Goal: Task Accomplishment & Management: Use online tool/utility

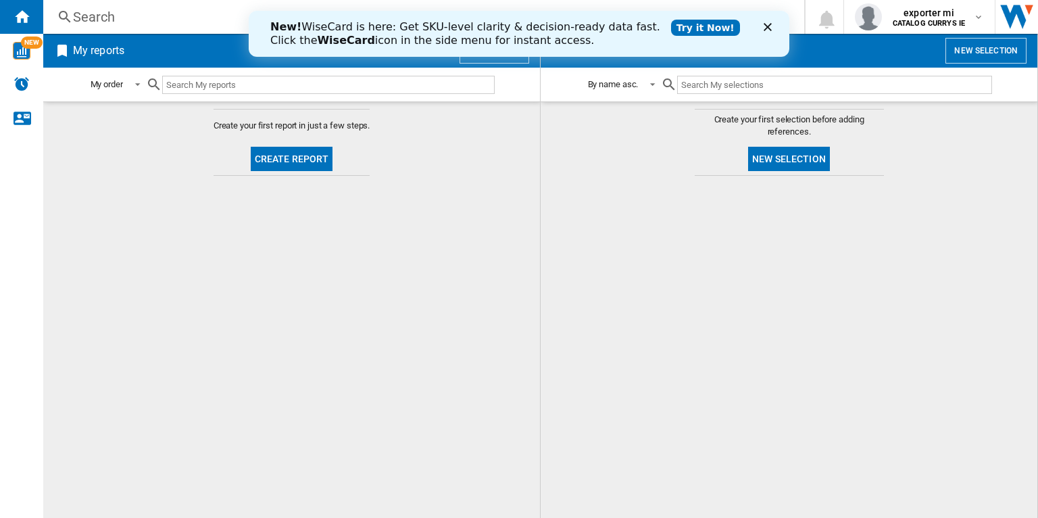
click at [504, 55] on div "New! WiseCard is here: Get SKU-level clarity & decision-ready data fast. Click …" at bounding box center [519, 34] width 541 height 46
click at [767, 26] on polygon "Close" at bounding box center [768, 27] width 8 height 8
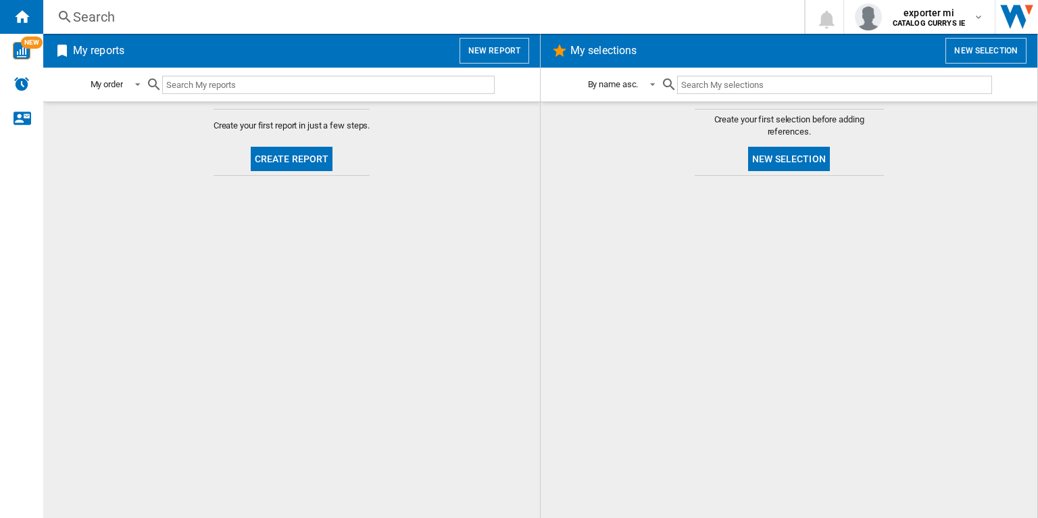
click at [504, 59] on button "New report" at bounding box center [495, 51] width 70 height 26
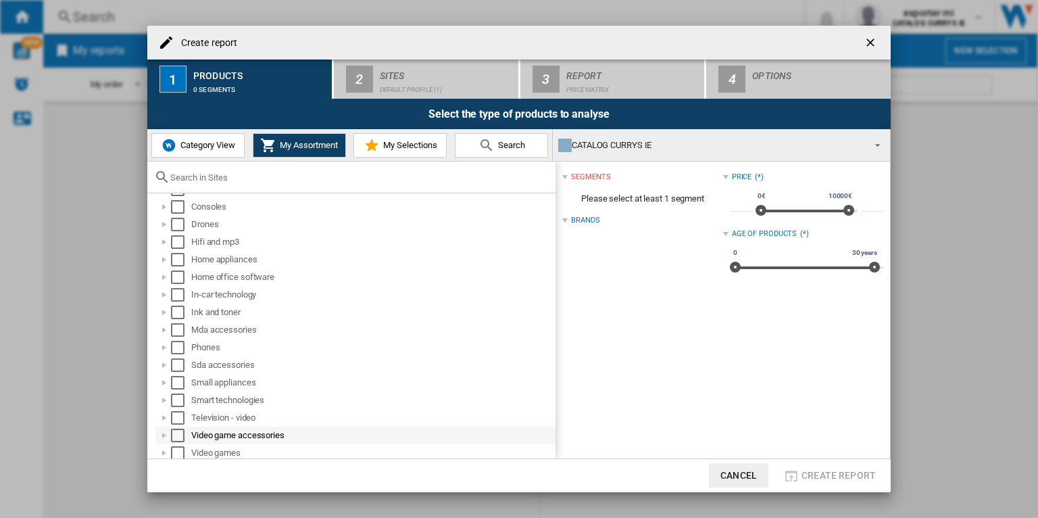
scroll to position [164, 0]
click at [876, 40] on ng-md-icon "getI18NText('BUTTONS.CLOSE_DIALOG')" at bounding box center [872, 44] width 16 height 16
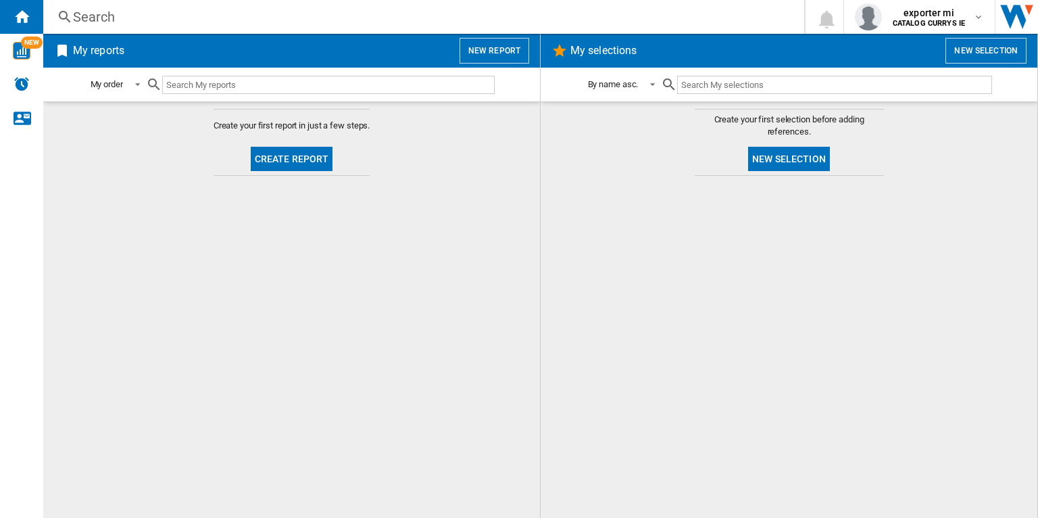
click at [487, 53] on button "New report" at bounding box center [495, 51] width 70 height 26
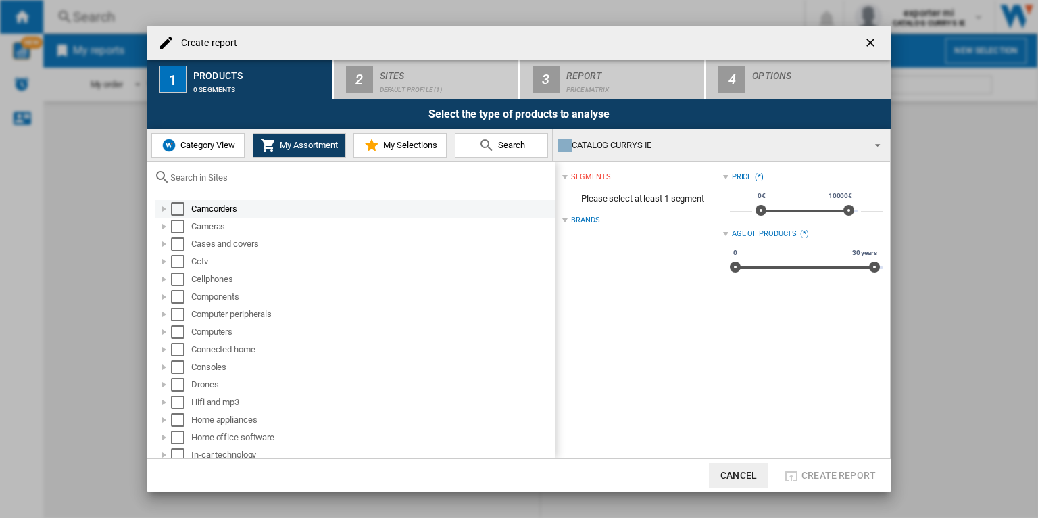
click at [179, 210] on div "Select" at bounding box center [178, 209] width 14 height 14
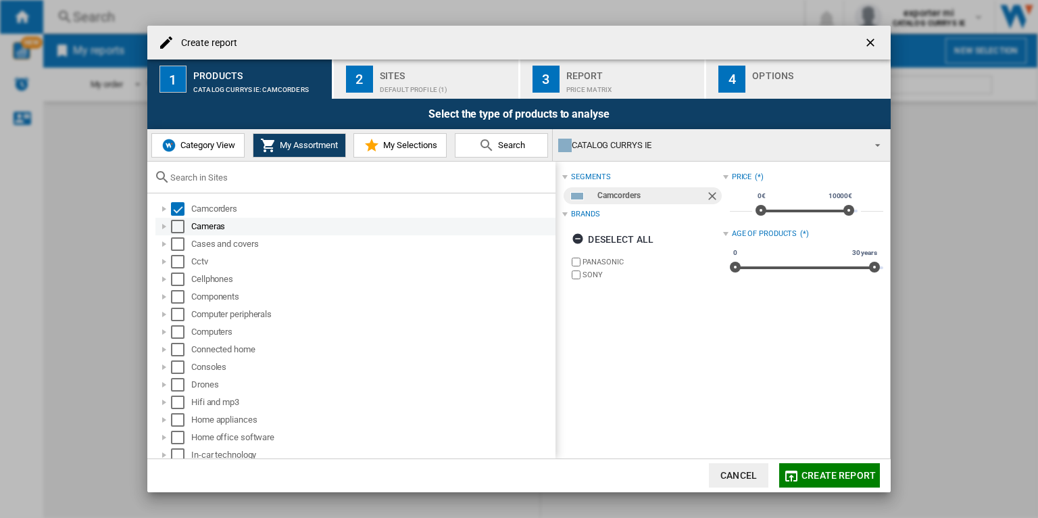
click at [180, 231] on div "Select" at bounding box center [178, 227] width 14 height 14
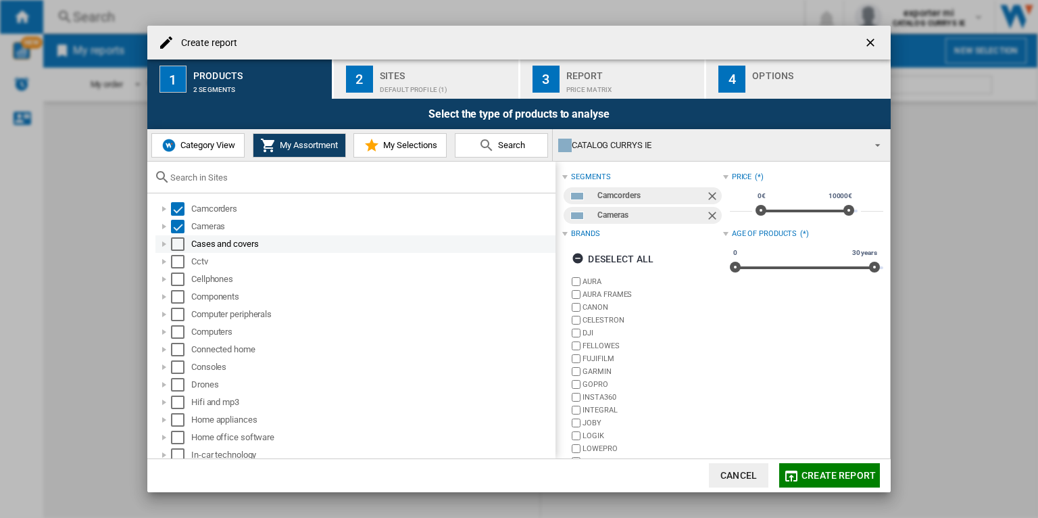
click at [178, 249] on div "Select" at bounding box center [178, 244] width 14 height 14
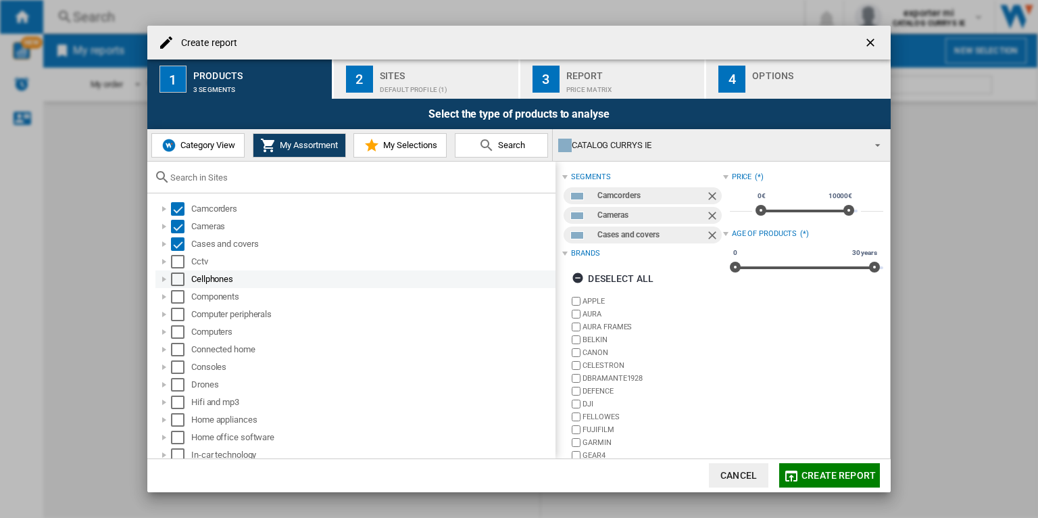
click at [179, 270] on div "Cellphones" at bounding box center [355, 279] width 400 height 18
click at [179, 258] on div "Select" at bounding box center [178, 262] width 14 height 14
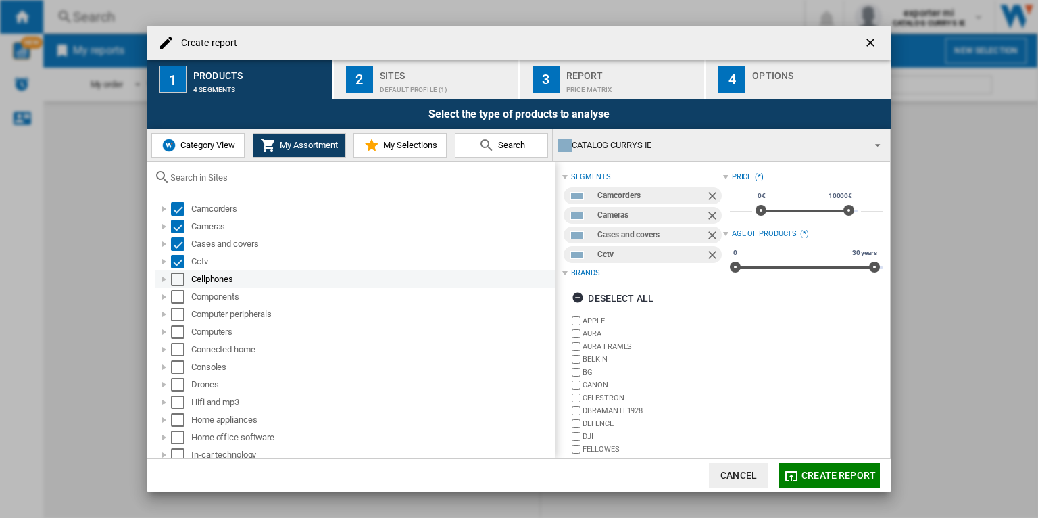
click at [180, 281] on div "Select" at bounding box center [178, 279] width 14 height 14
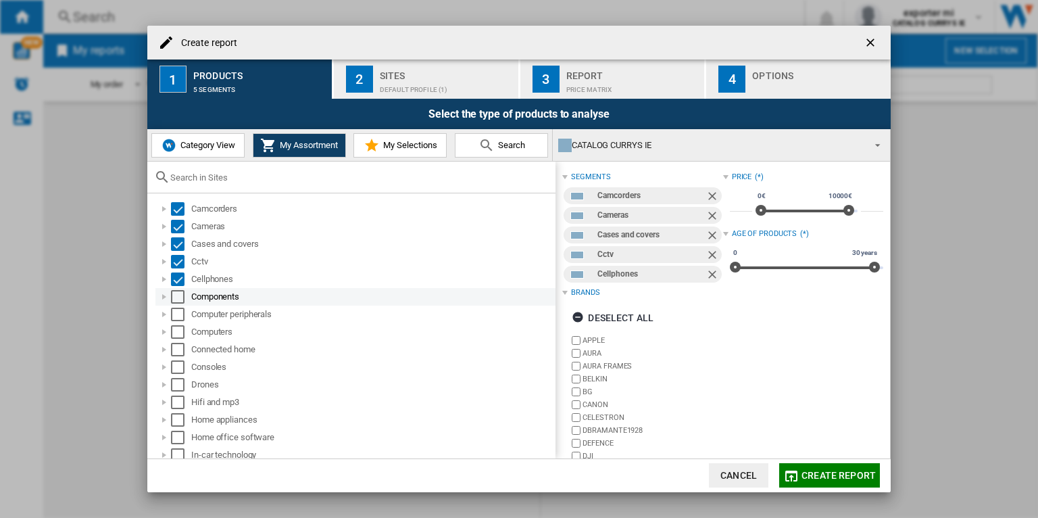
click at [180, 295] on div "Select" at bounding box center [178, 297] width 14 height 14
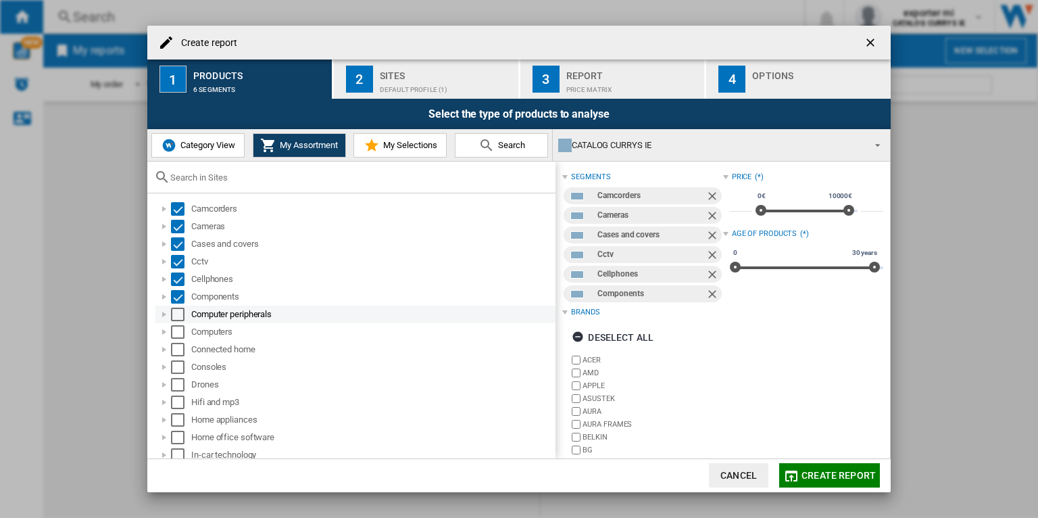
click at [179, 309] on div "Select" at bounding box center [178, 315] width 14 height 14
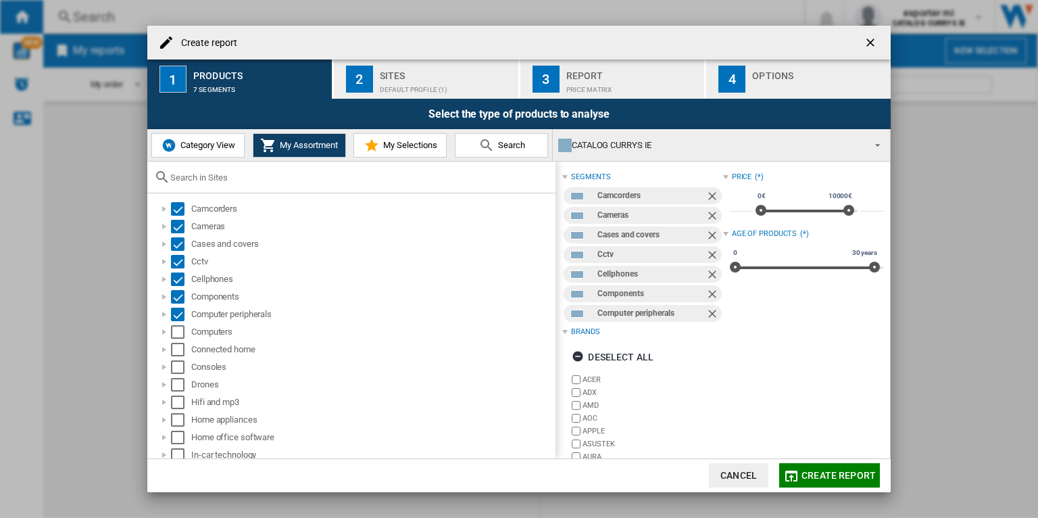
click at [200, 143] on span "Category View" at bounding box center [206, 145] width 58 height 10
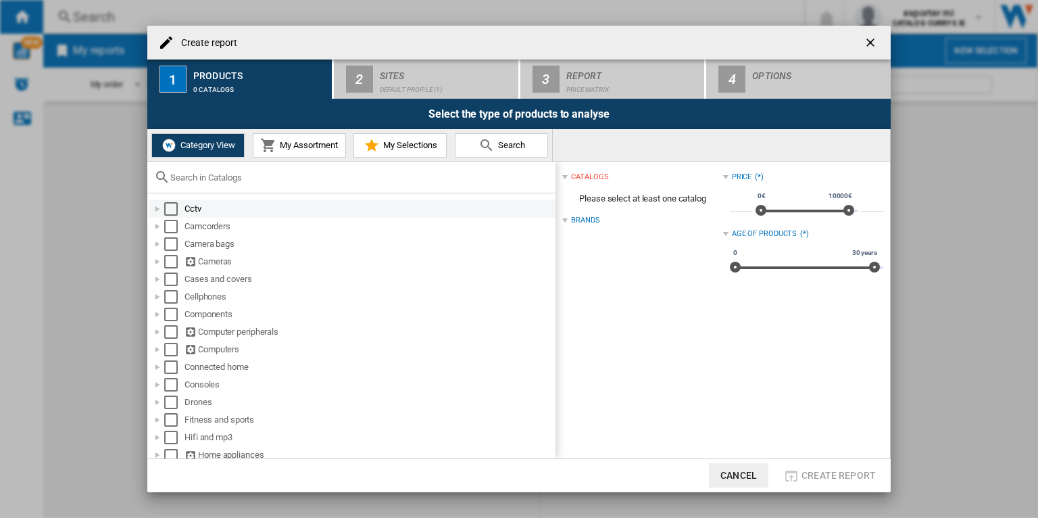
click at [168, 208] on div "Select" at bounding box center [171, 209] width 14 height 14
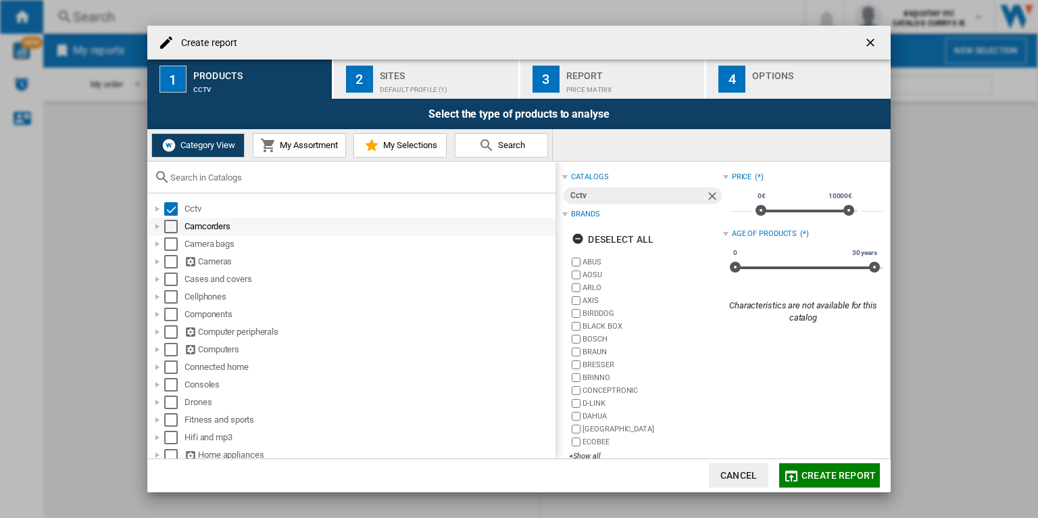
click at [168, 222] on div "Select" at bounding box center [171, 227] width 14 height 14
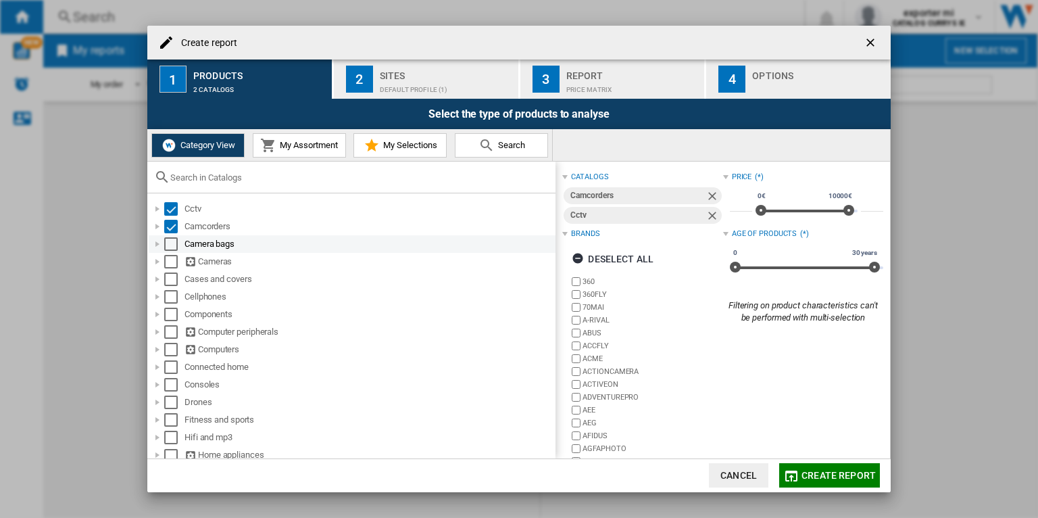
click at [168, 242] on div "Select" at bounding box center [171, 244] width 14 height 14
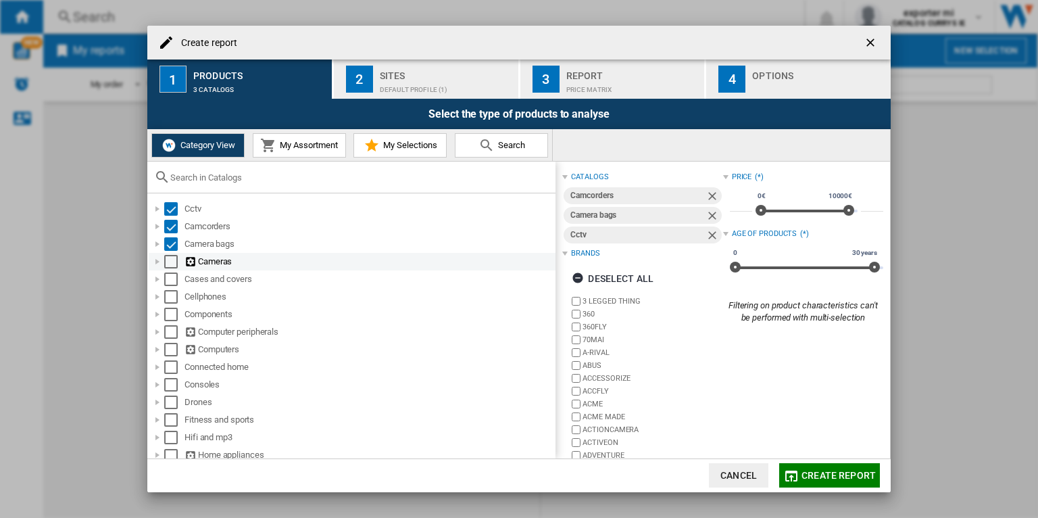
click at [169, 261] on div "Select" at bounding box center [171, 262] width 14 height 14
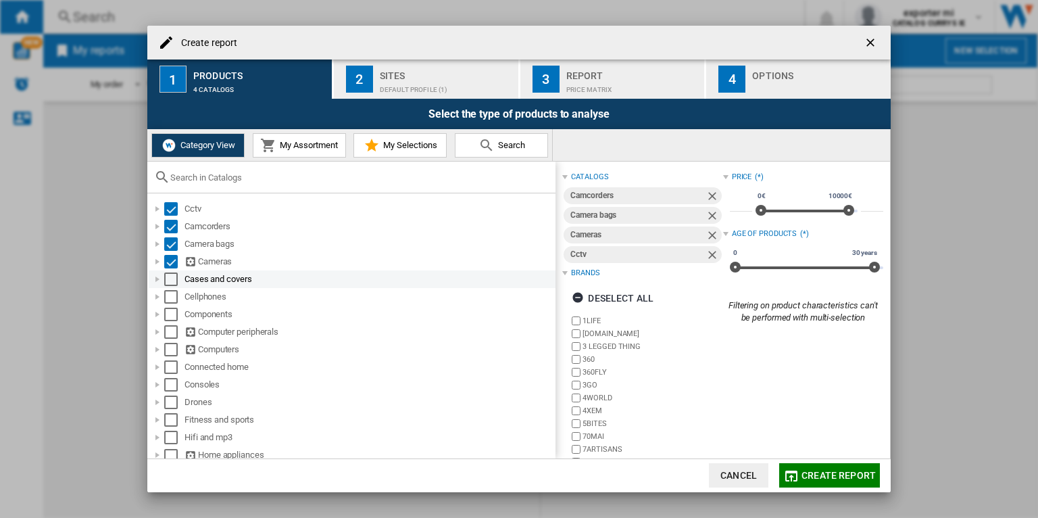
click at [169, 279] on div "Select" at bounding box center [171, 279] width 14 height 14
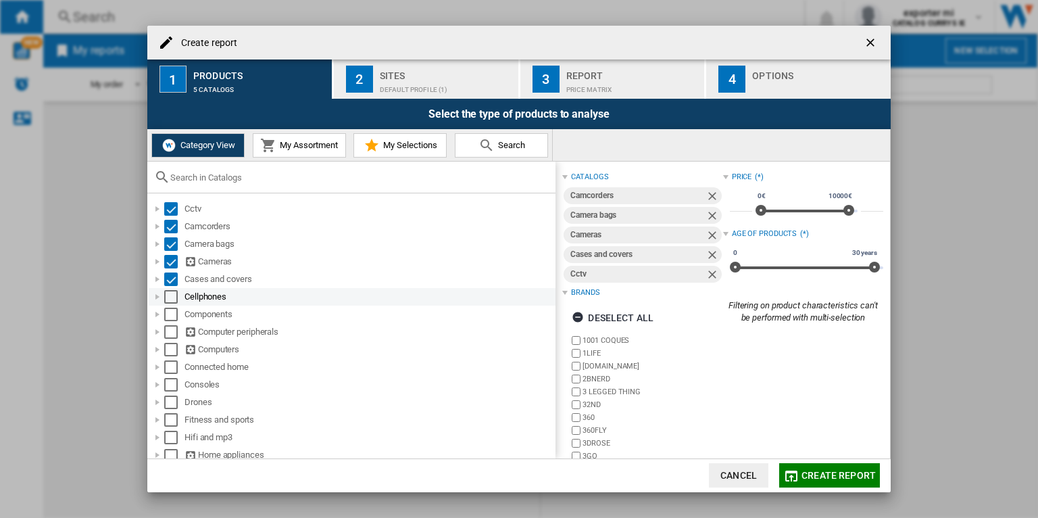
click at [172, 302] on div "Select" at bounding box center [171, 297] width 14 height 14
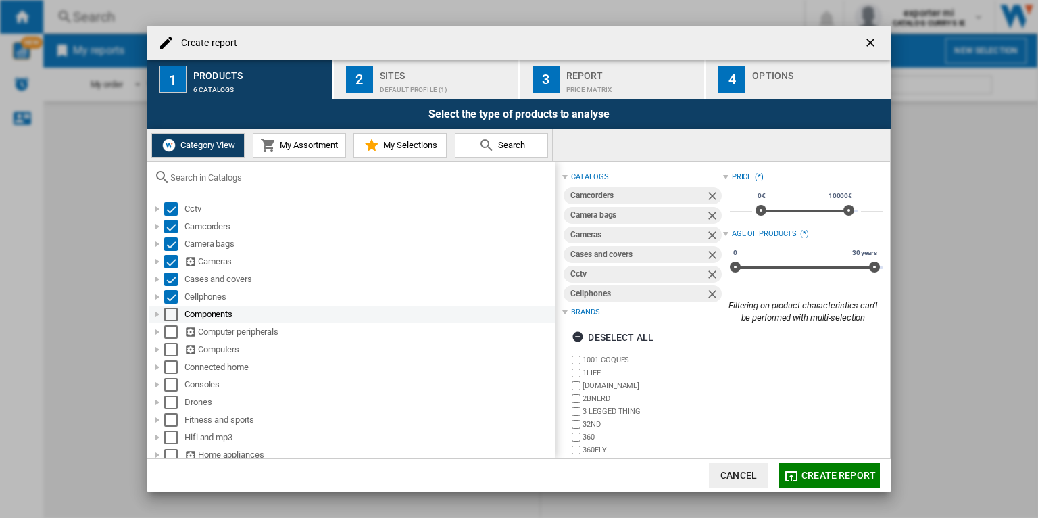
click at [172, 310] on div "Select" at bounding box center [171, 315] width 14 height 14
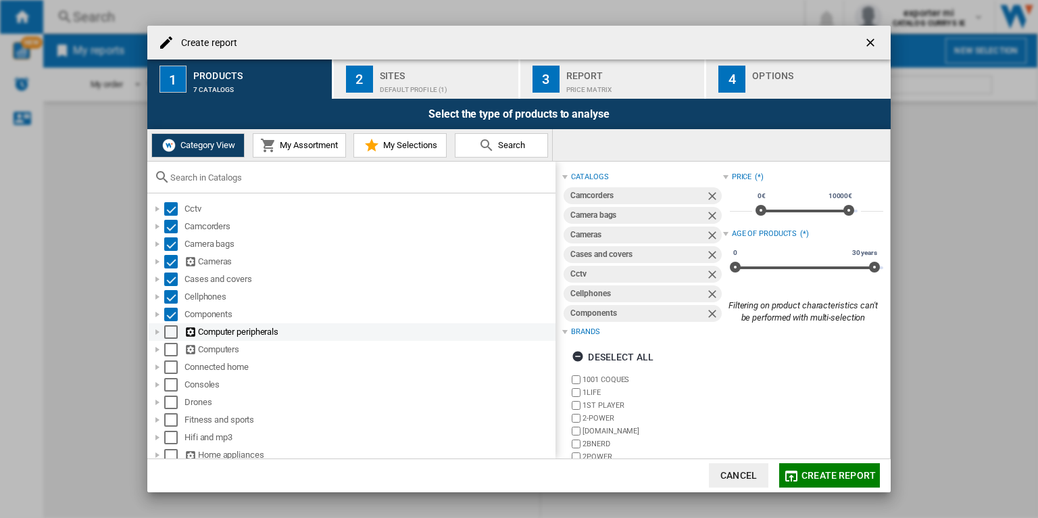
click at [174, 325] on div "Select" at bounding box center [171, 332] width 14 height 14
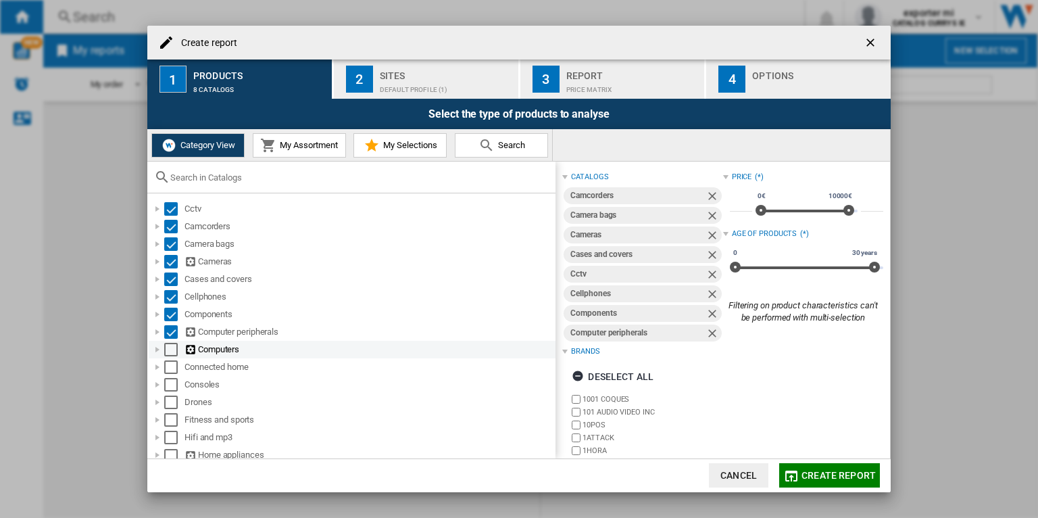
click at [173, 349] on div "Select" at bounding box center [171, 350] width 14 height 14
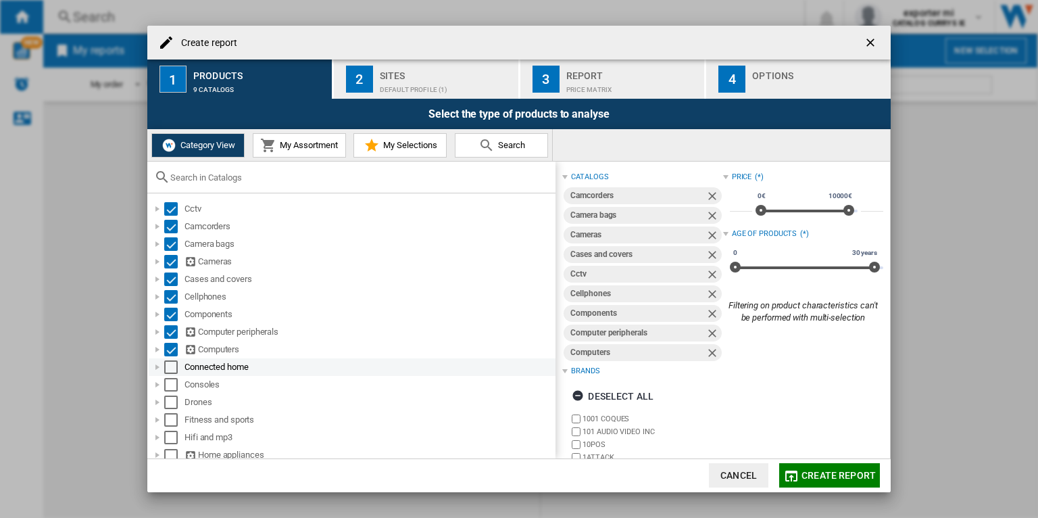
click at [172, 367] on div "Select" at bounding box center [171, 367] width 14 height 14
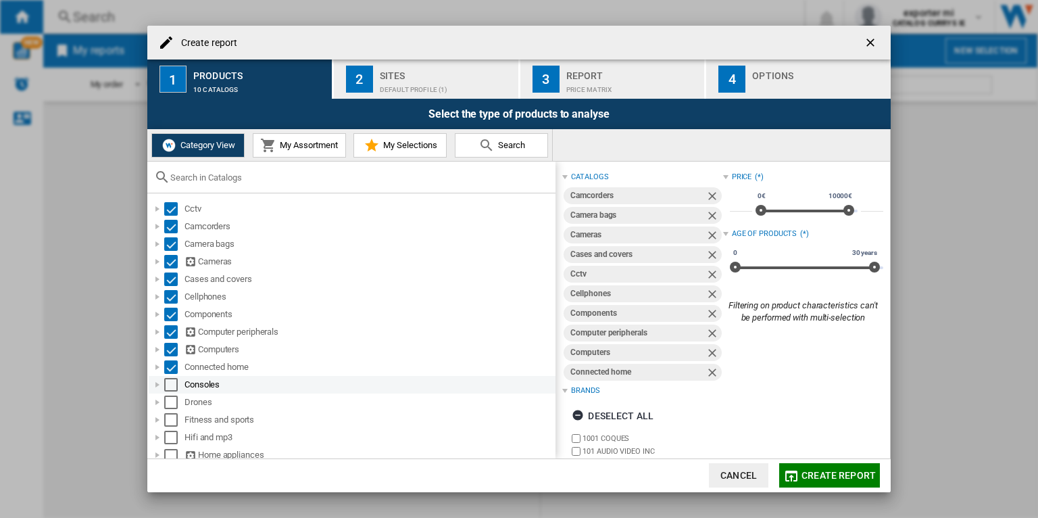
click at [172, 388] on div "Select" at bounding box center [171, 385] width 14 height 14
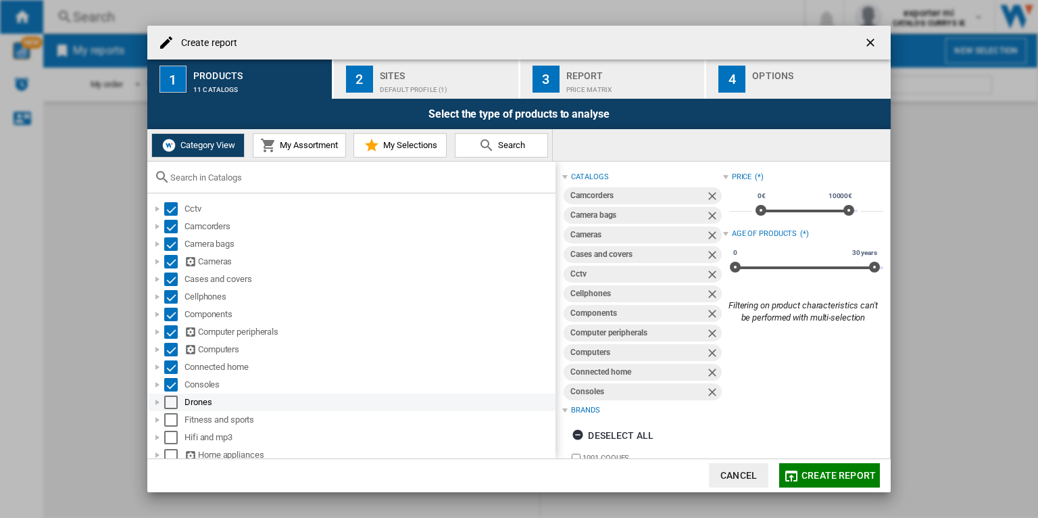
click at [172, 397] on div "Select" at bounding box center [171, 402] width 14 height 14
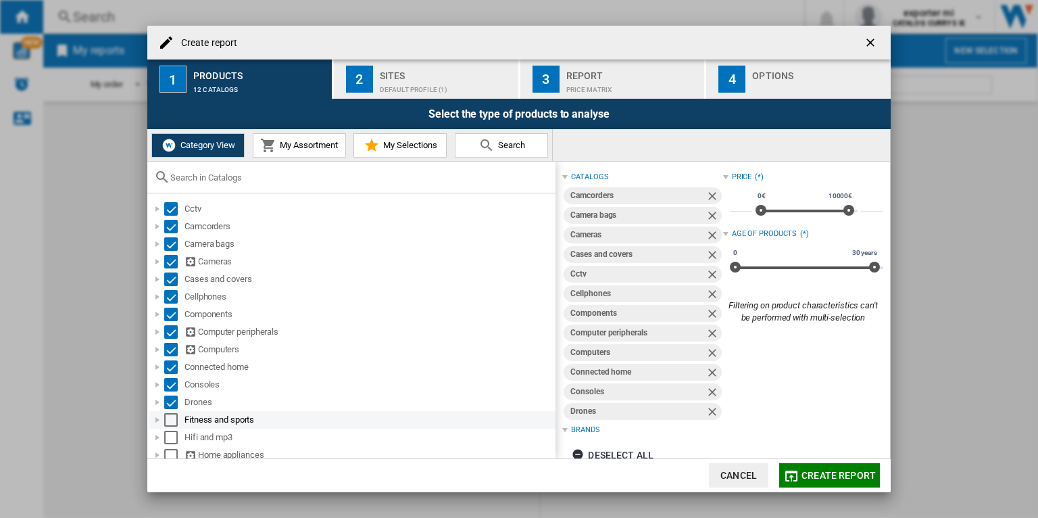
click at [172, 414] on div "Select" at bounding box center [171, 420] width 14 height 14
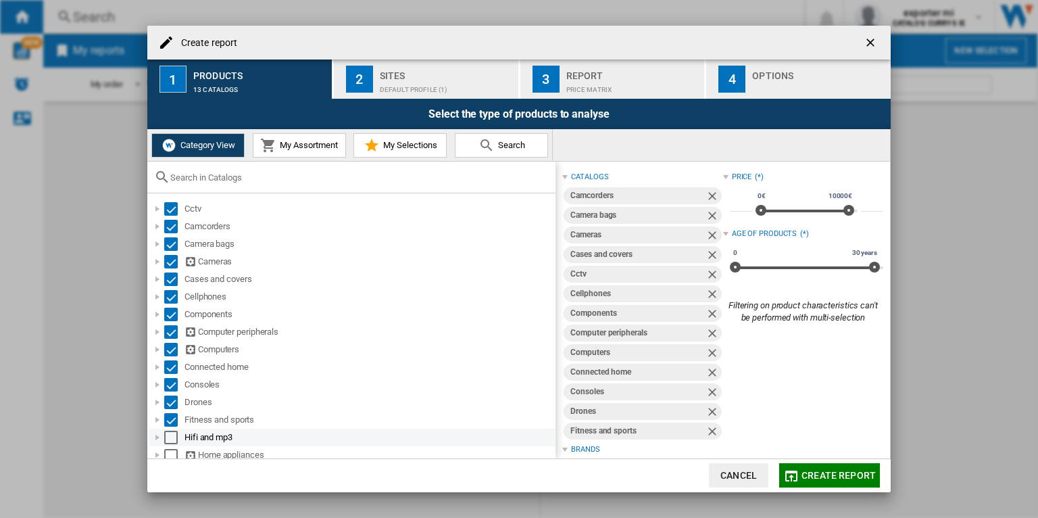
click at [174, 435] on div "Select" at bounding box center [171, 438] width 14 height 14
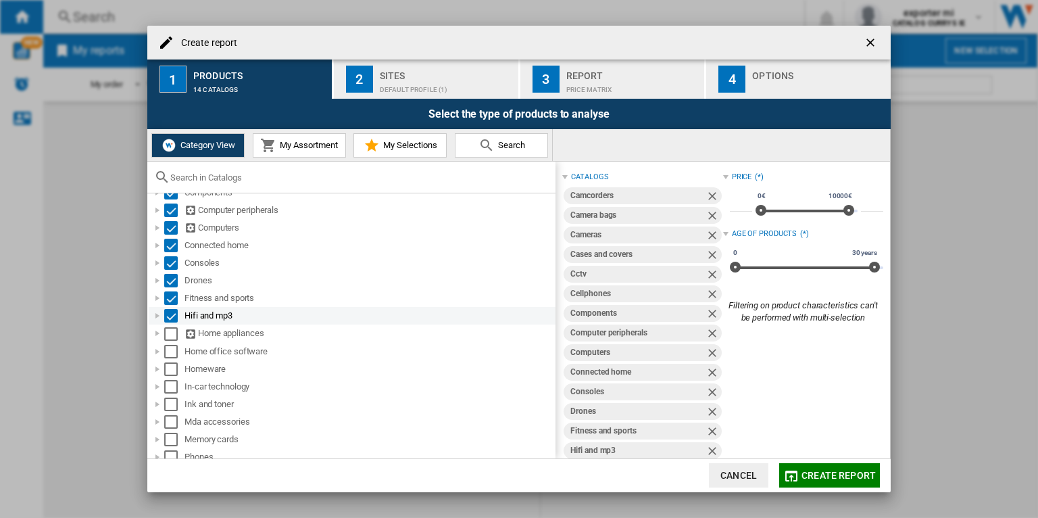
scroll to position [155, 0]
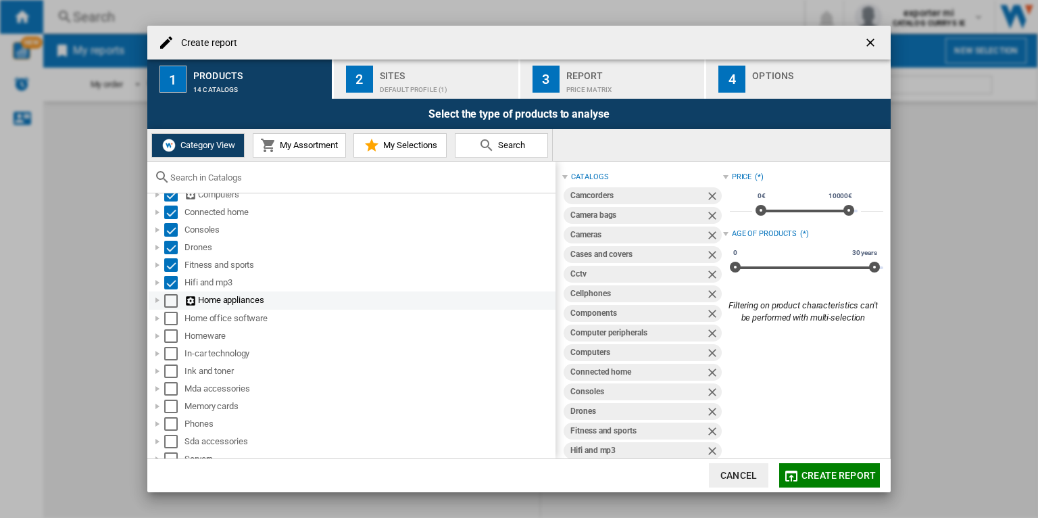
click at [170, 299] on div "Select" at bounding box center [171, 301] width 14 height 14
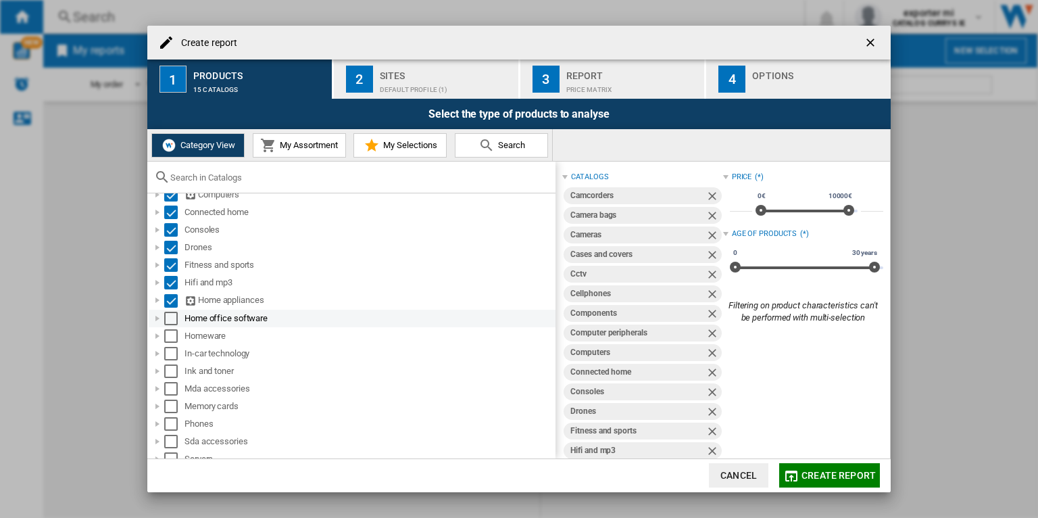
click at [170, 316] on div "Select" at bounding box center [171, 319] width 14 height 14
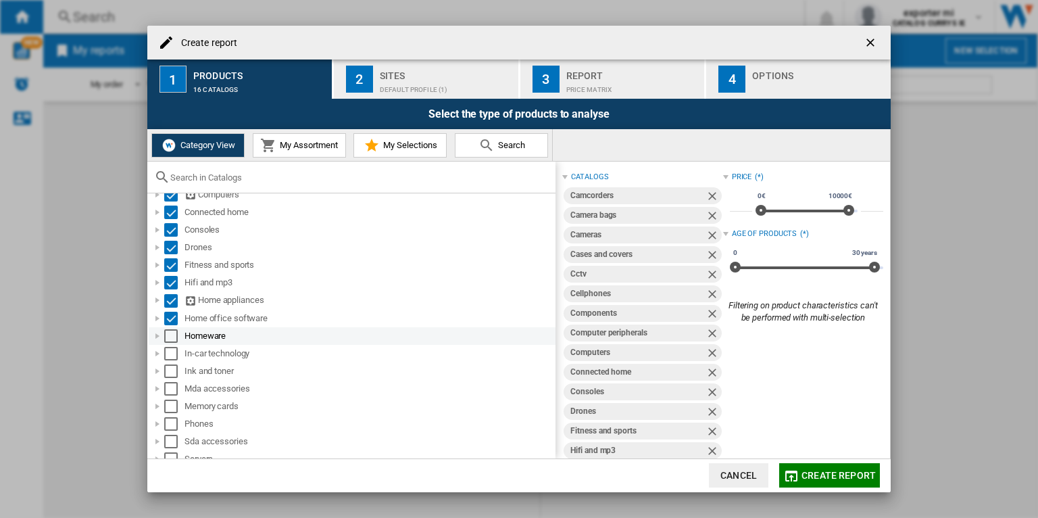
click at [172, 340] on div "Select" at bounding box center [171, 336] width 14 height 14
click at [172, 348] on div "Select" at bounding box center [171, 354] width 14 height 14
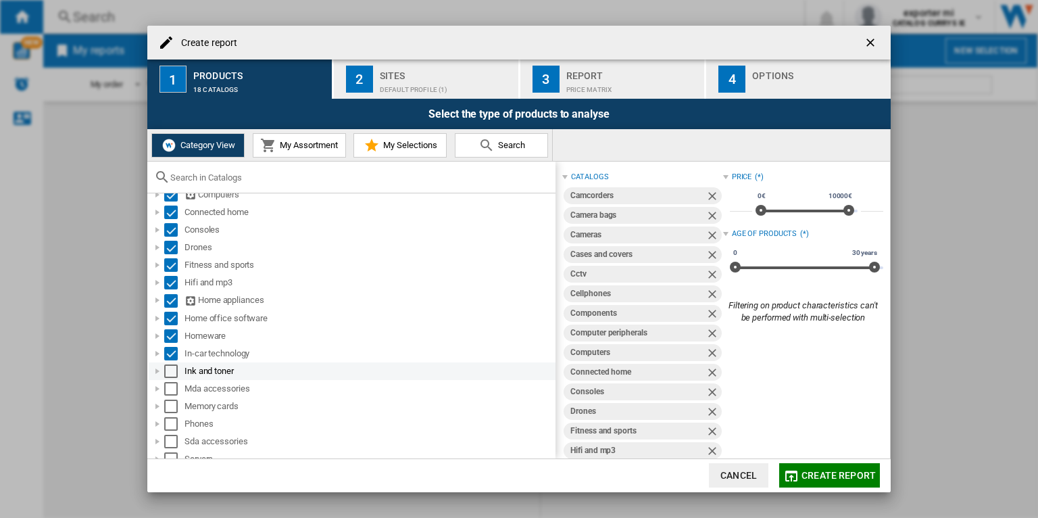
click at [172, 366] on div "Select" at bounding box center [171, 371] width 14 height 14
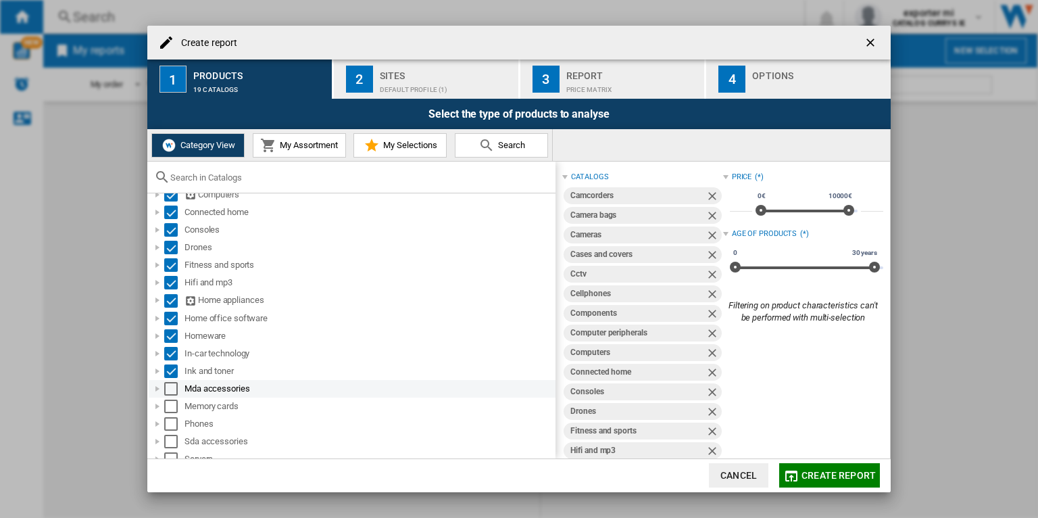
click at [170, 389] on div "Select" at bounding box center [171, 389] width 14 height 14
click at [170, 400] on div "Select" at bounding box center [171, 407] width 14 height 14
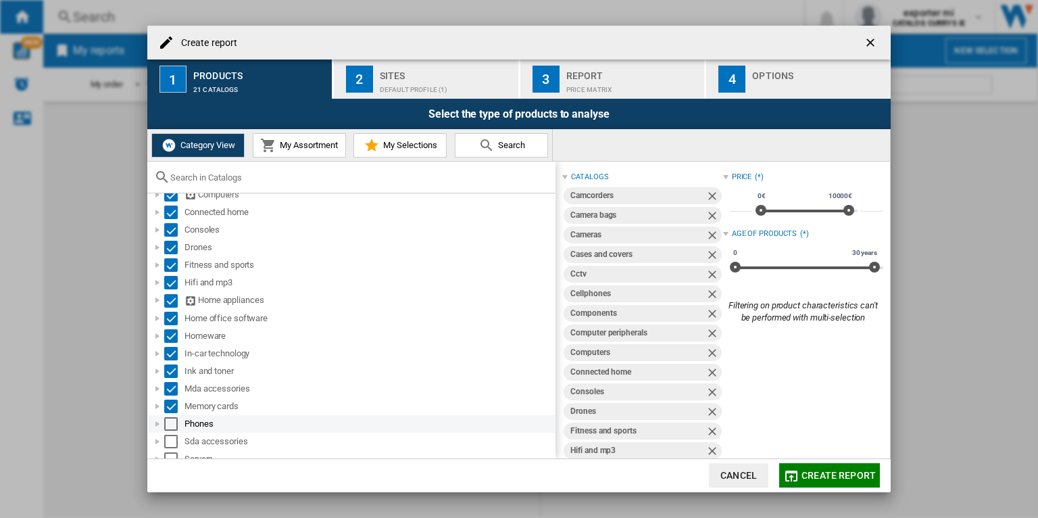
click at [171, 423] on div "Select" at bounding box center [171, 424] width 14 height 14
click at [172, 440] on div "Select" at bounding box center [171, 442] width 14 height 14
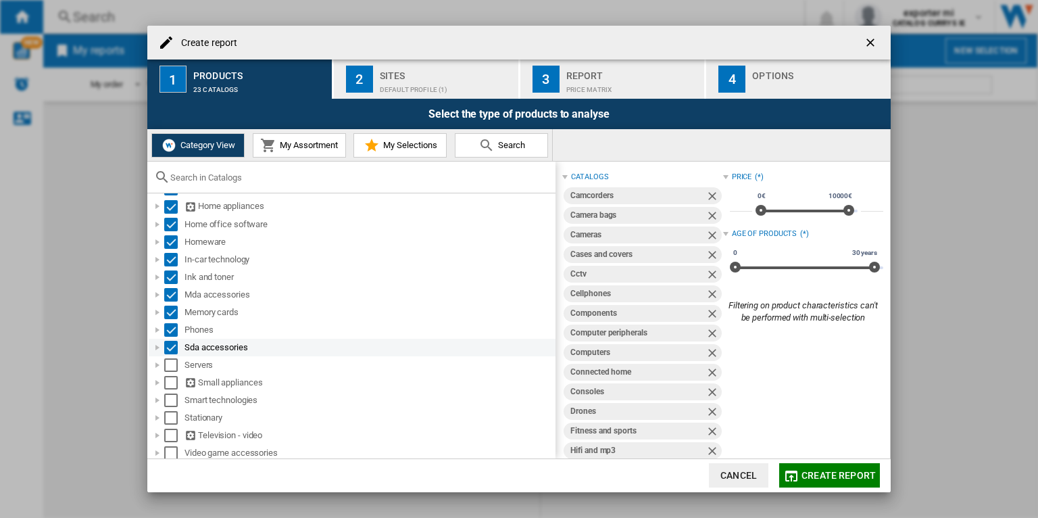
scroll to position [264, 0]
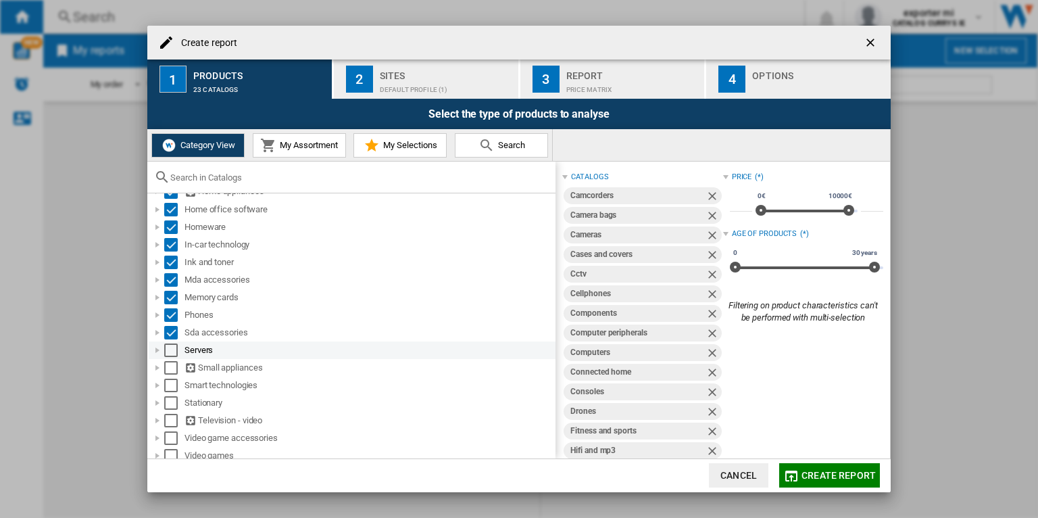
click at [174, 349] on div "Select" at bounding box center [171, 350] width 14 height 14
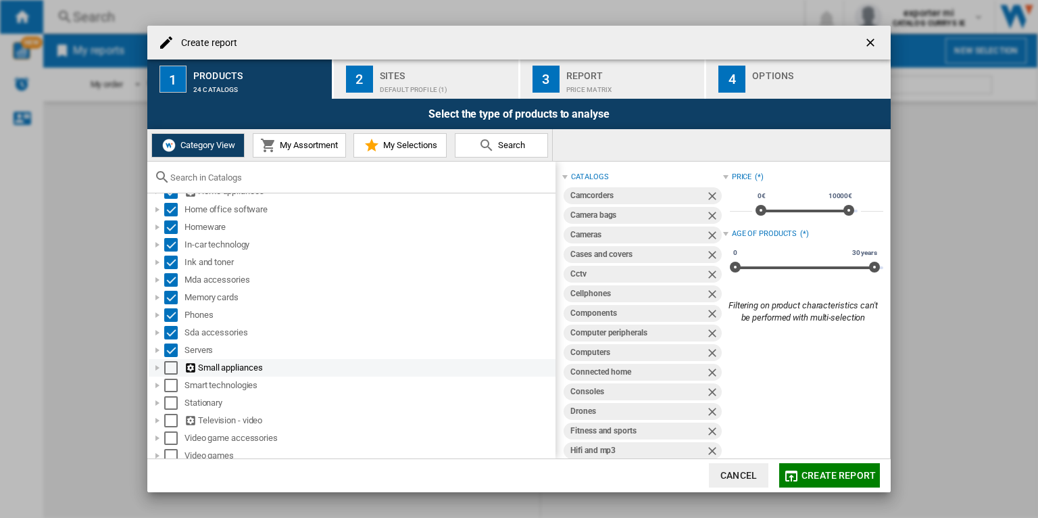
click at [172, 363] on div "Select" at bounding box center [171, 368] width 14 height 14
click at [170, 384] on div "Select" at bounding box center [171, 386] width 14 height 14
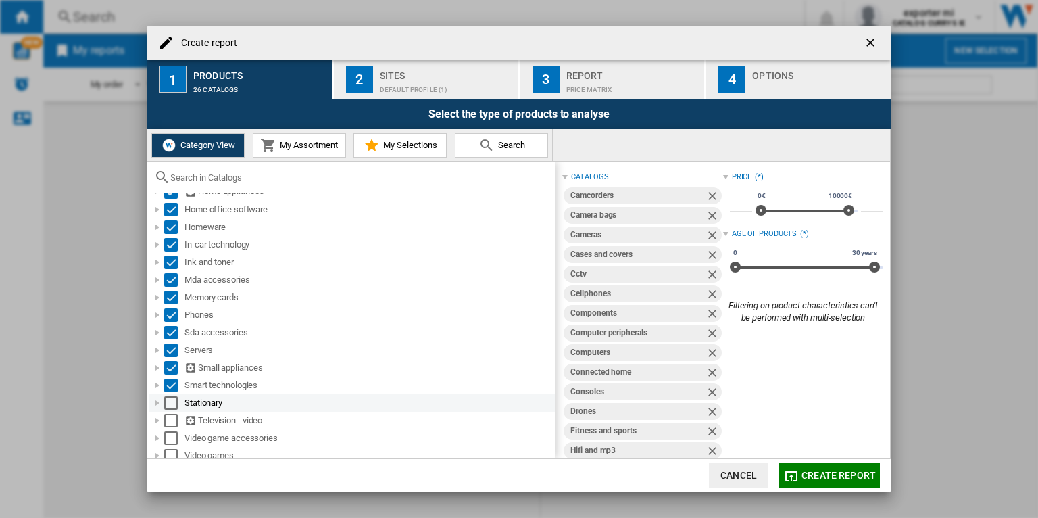
click at [173, 399] on div "Select" at bounding box center [171, 403] width 14 height 14
click at [173, 414] on div "Select" at bounding box center [171, 421] width 14 height 14
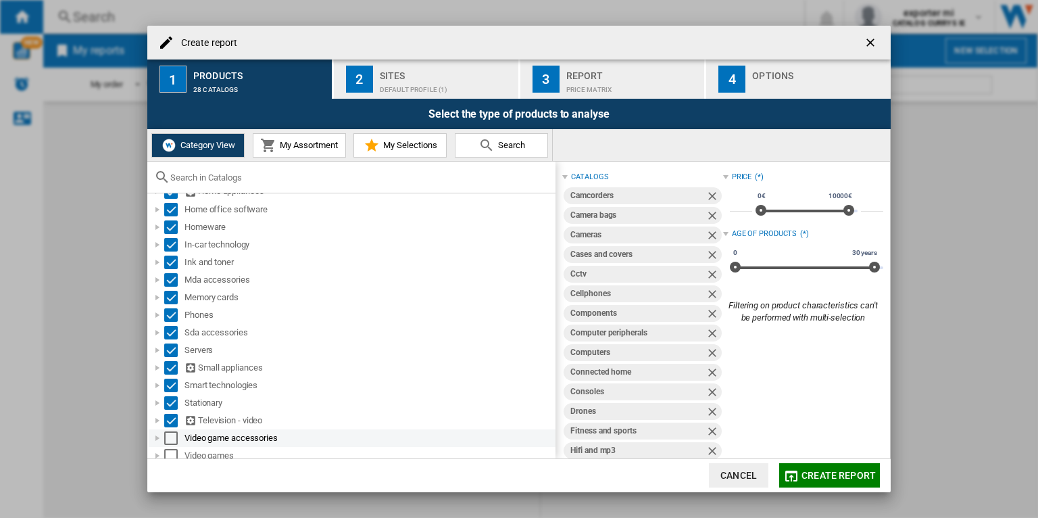
click at [172, 436] on div "Select" at bounding box center [171, 438] width 14 height 14
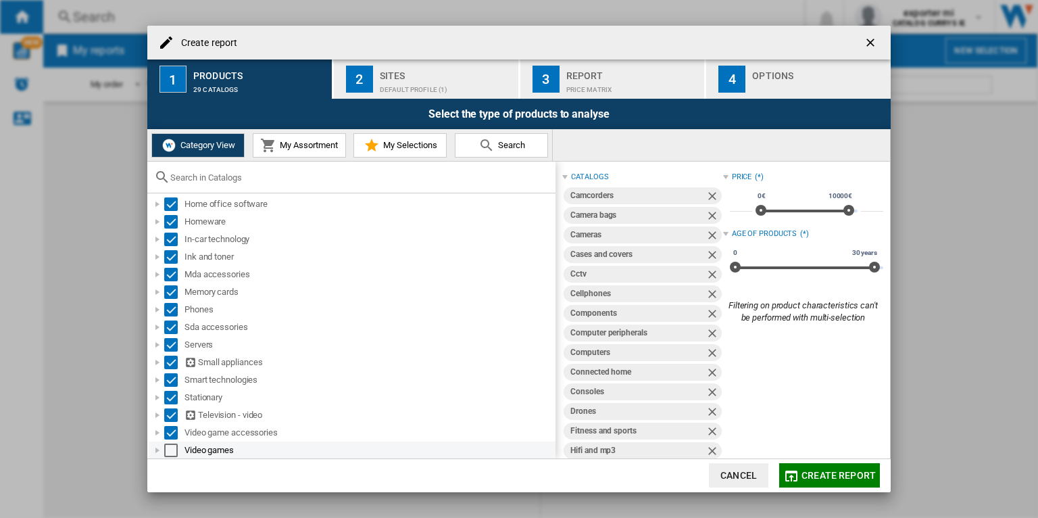
click at [172, 448] on div "Select" at bounding box center [171, 450] width 14 height 14
click at [440, 81] on div "Default profile (1)" at bounding box center [446, 86] width 133 height 14
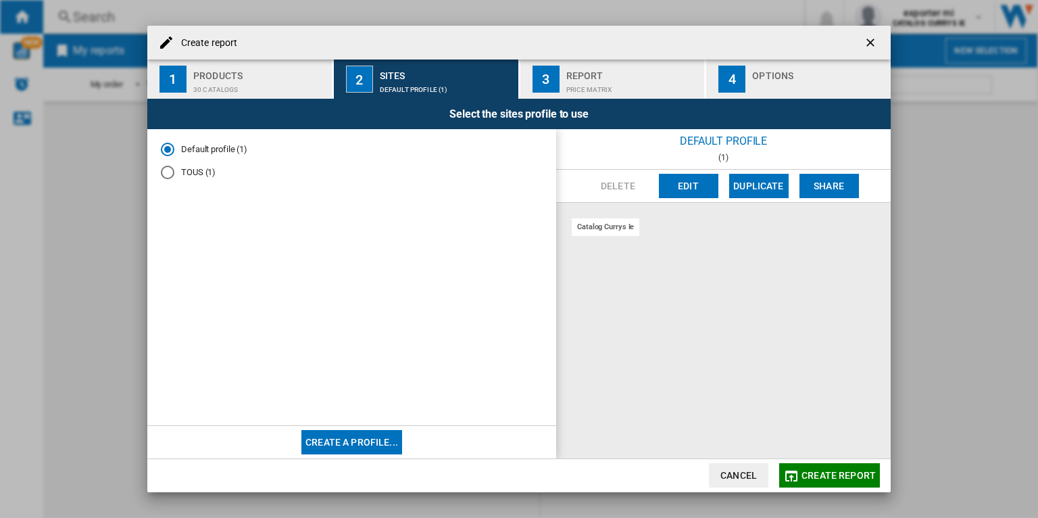
click at [193, 167] on md-radio-button "TOUS (1)" at bounding box center [352, 172] width 382 height 13
click at [686, 185] on button "Edit" at bounding box center [688, 186] width 59 height 24
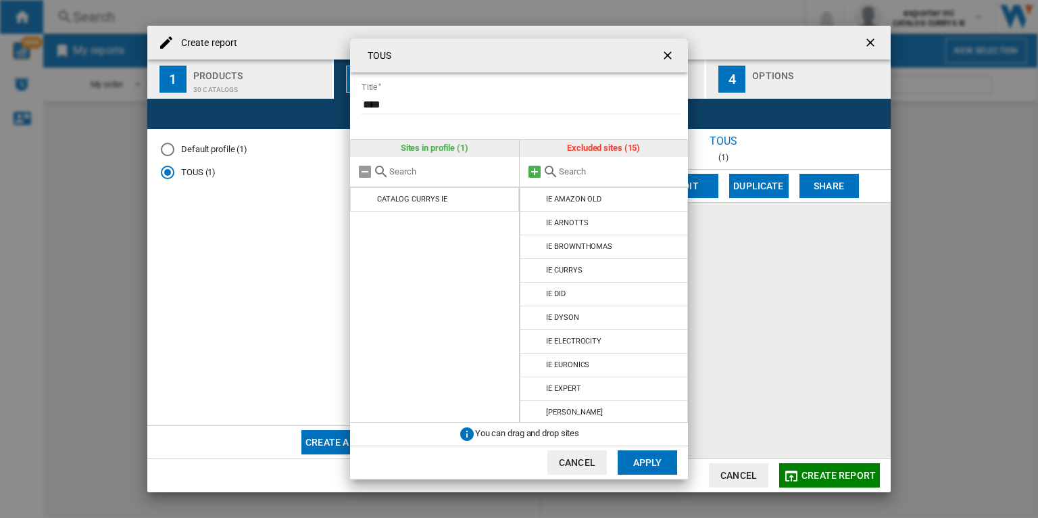
click at [533, 171] on md-icon at bounding box center [535, 172] width 16 height 16
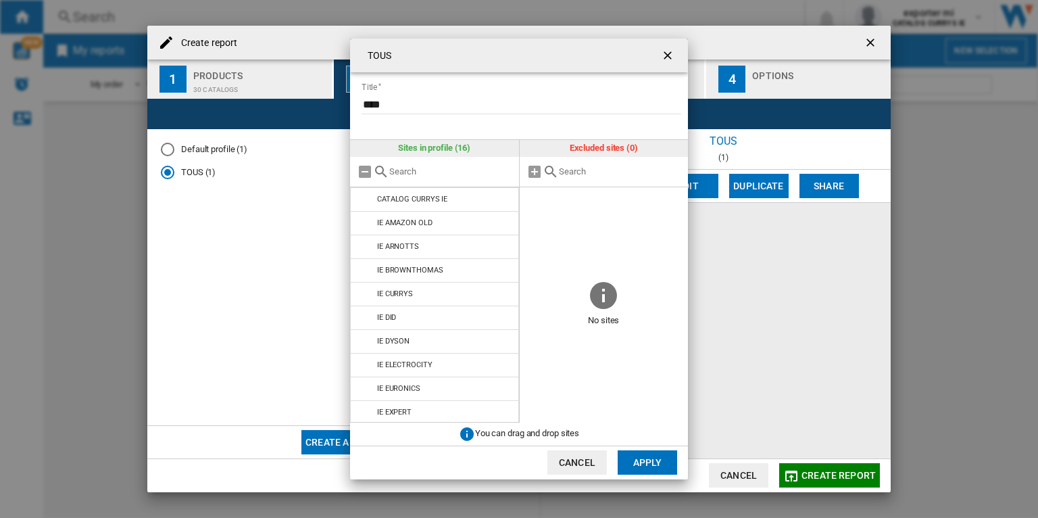
click at [660, 458] on button "Apply" at bounding box center [647, 462] width 59 height 24
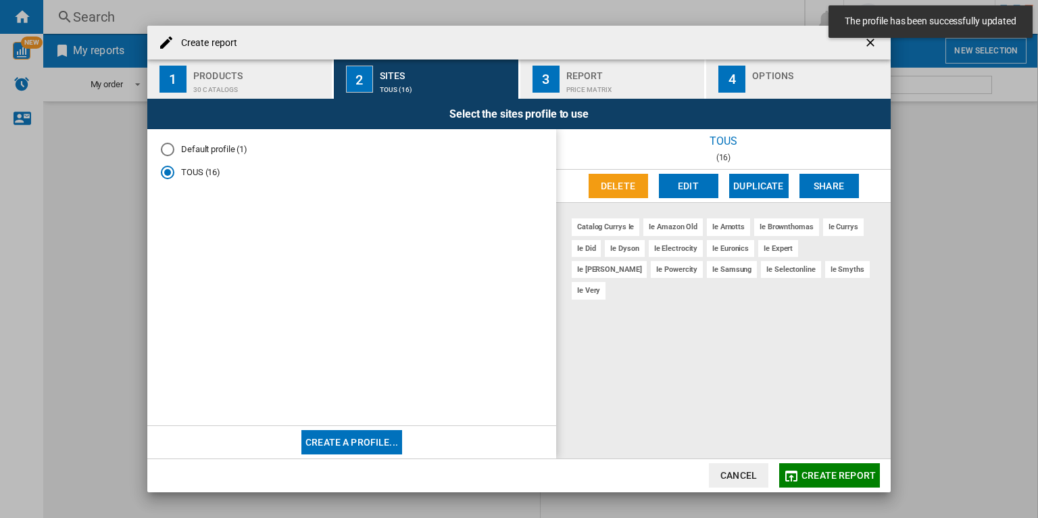
click at [855, 475] on span "Create report" at bounding box center [839, 475] width 74 height 11
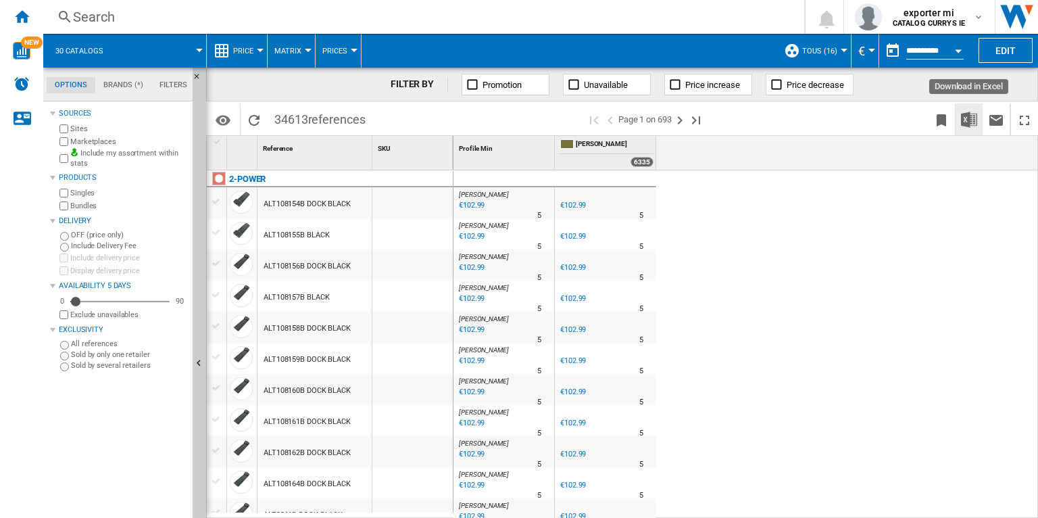
click at [972, 124] on img "Download in Excel" at bounding box center [969, 120] width 16 height 16
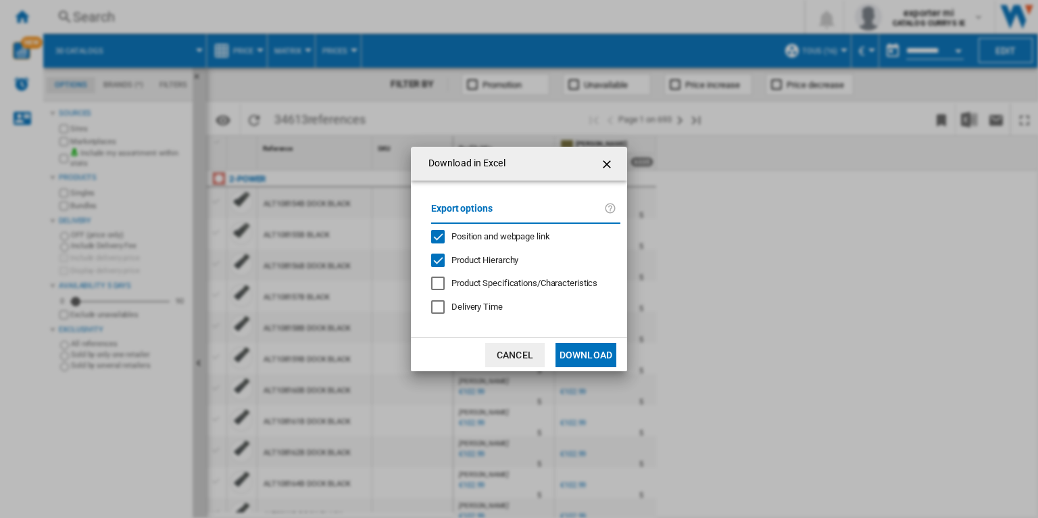
click at [500, 259] on span "Product Hierarchy" at bounding box center [485, 260] width 67 height 10
click at [506, 239] on span "Position and webpage link" at bounding box center [501, 236] width 99 height 10
click at [602, 354] on button "Download" at bounding box center [586, 355] width 61 height 24
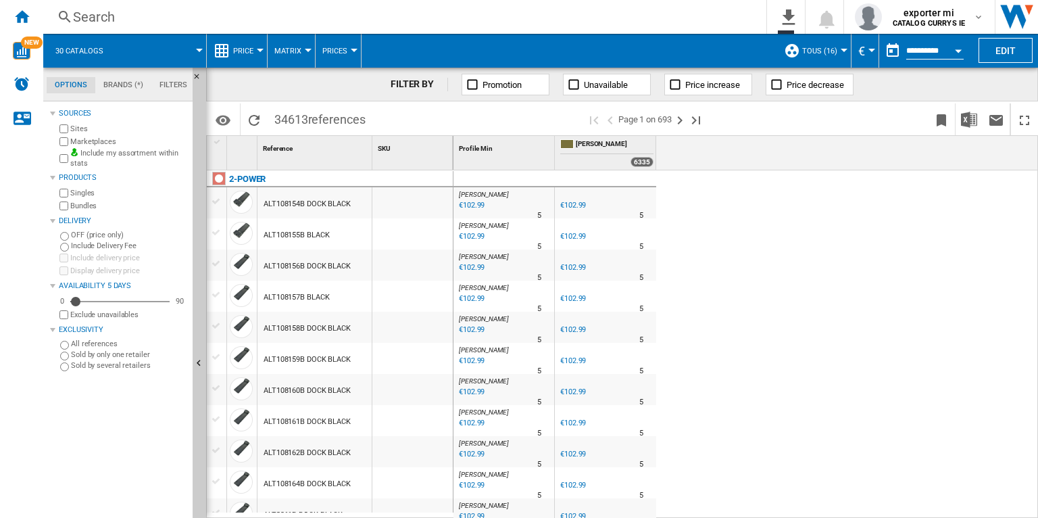
click at [197, 53] on span at bounding box center [160, 51] width 77 height 34
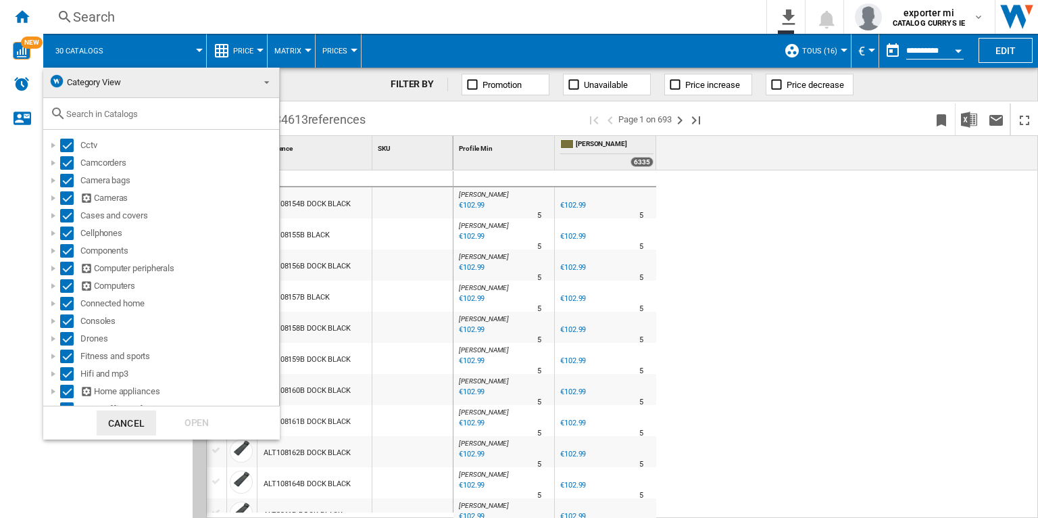
click at [94, 82] on span "Category View" at bounding box center [94, 82] width 54 height 10
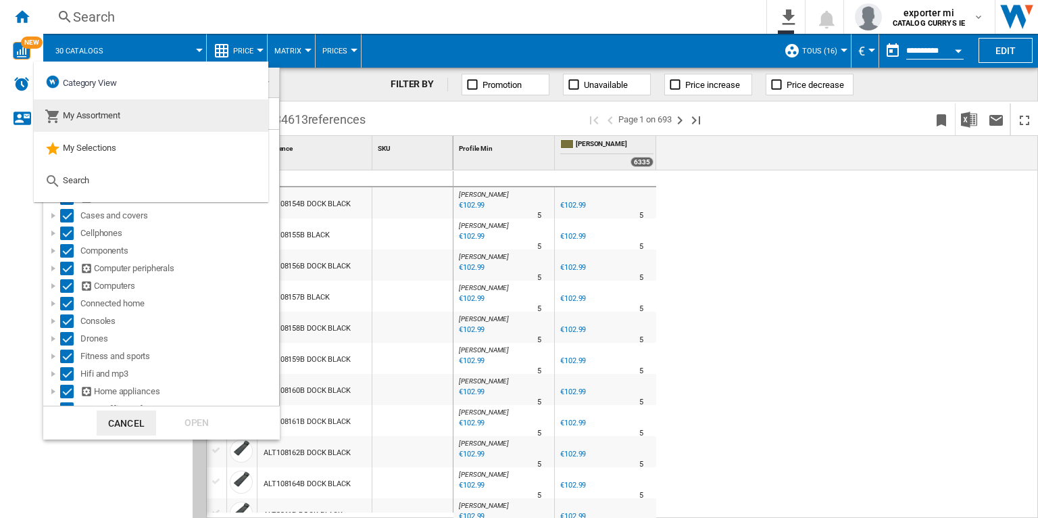
click at [95, 112] on span "My Assortment" at bounding box center [91, 115] width 57 height 10
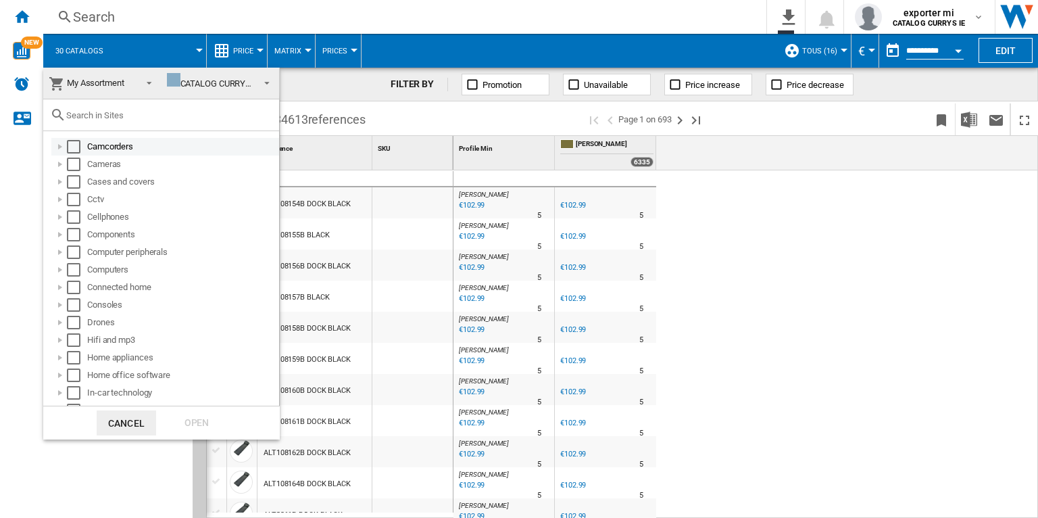
click at [76, 145] on div "Select" at bounding box center [74, 147] width 14 height 14
click at [76, 158] on div "Select" at bounding box center [74, 165] width 14 height 14
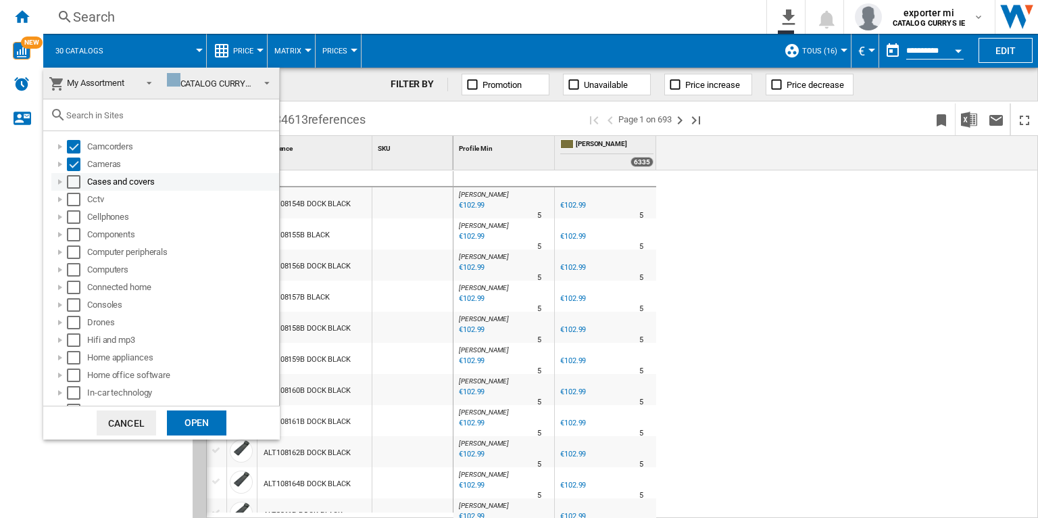
click at [74, 180] on div "Select" at bounding box center [74, 182] width 14 height 14
click at [73, 206] on div "Select" at bounding box center [74, 200] width 14 height 14
click at [74, 218] on div "Select" at bounding box center [74, 217] width 14 height 14
click at [74, 242] on div "Components" at bounding box center [165, 235] width 228 height 18
click at [74, 236] on div "Select" at bounding box center [74, 235] width 14 height 14
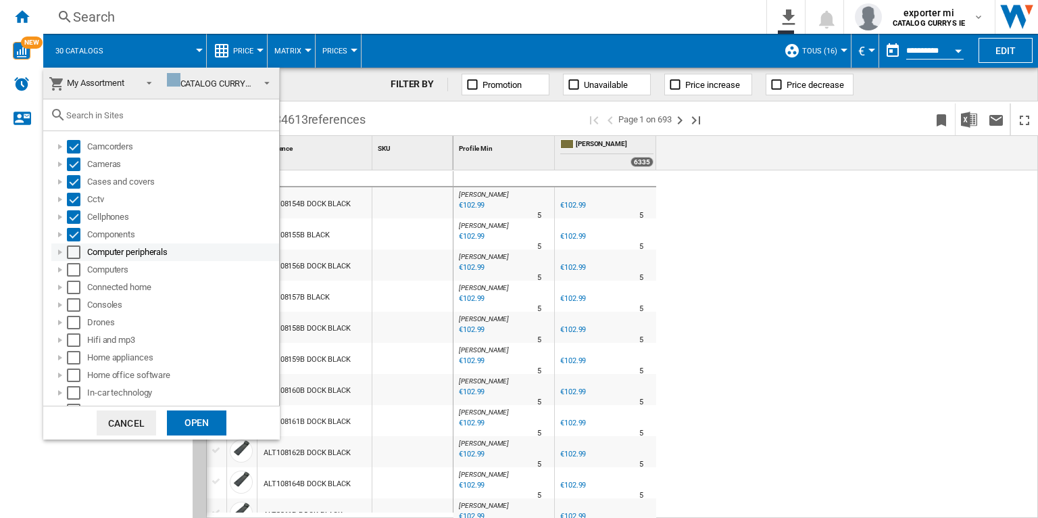
click at [74, 247] on div "Select" at bounding box center [74, 252] width 14 height 14
click at [74, 266] on div "Select" at bounding box center [74, 270] width 14 height 14
click at [74, 282] on div "Select" at bounding box center [74, 288] width 14 height 14
click at [73, 306] on div "Select" at bounding box center [74, 305] width 14 height 14
click at [73, 325] on div "Select" at bounding box center [74, 323] width 14 height 14
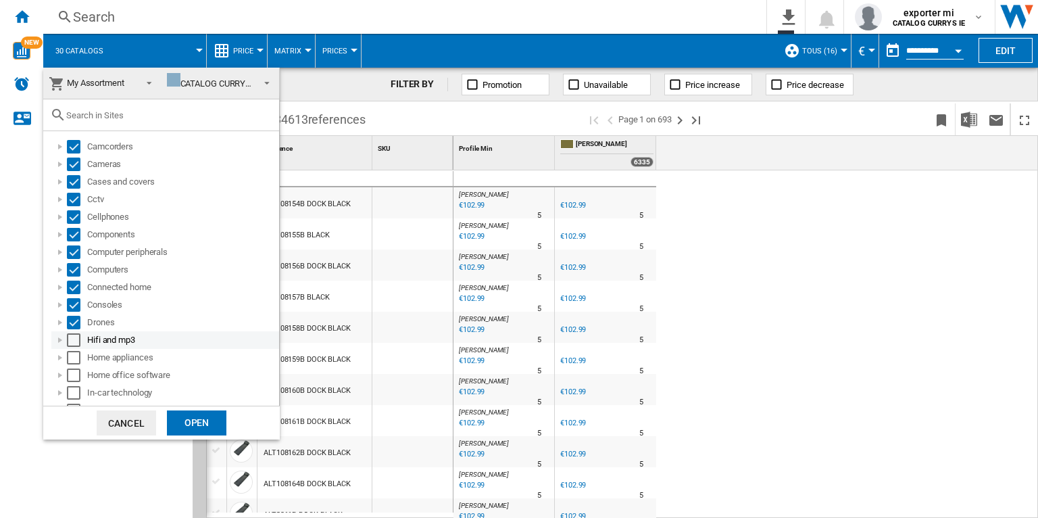
click at [74, 339] on div "Select" at bounding box center [74, 340] width 14 height 14
click at [74, 353] on div "Select" at bounding box center [74, 358] width 14 height 14
click at [75, 373] on div "Select" at bounding box center [74, 375] width 14 height 14
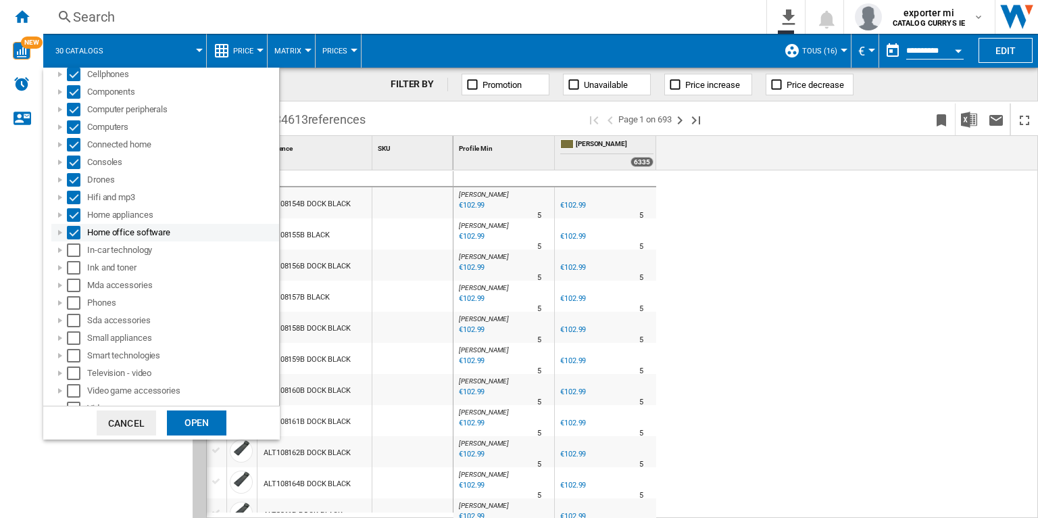
scroll to position [154, 0]
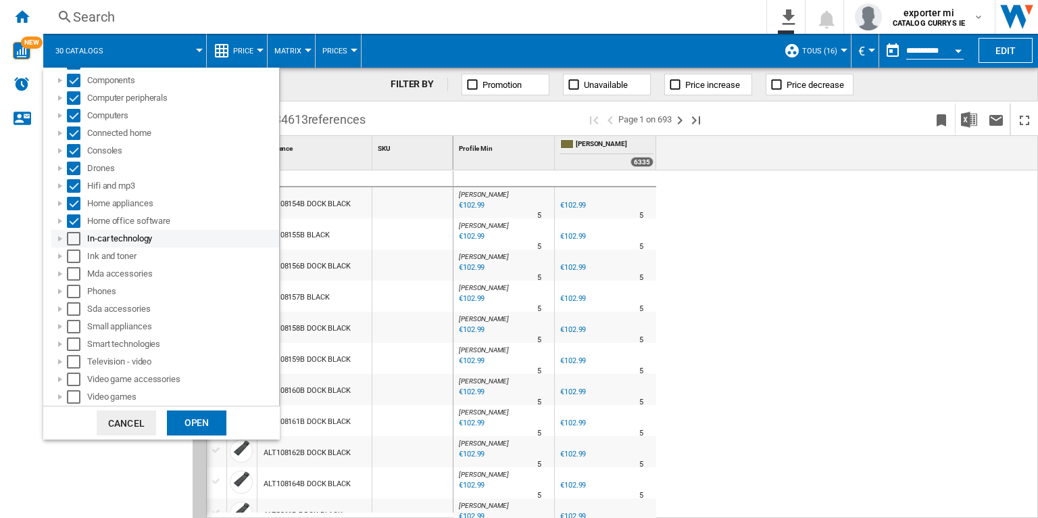
click at [73, 239] on div "Select" at bounding box center [74, 239] width 14 height 14
click at [72, 256] on div "Select" at bounding box center [74, 256] width 14 height 14
click at [74, 270] on div "Select" at bounding box center [74, 274] width 14 height 14
click at [75, 295] on div "Select" at bounding box center [74, 292] width 14 height 14
click at [76, 312] on div "Select" at bounding box center [74, 309] width 14 height 14
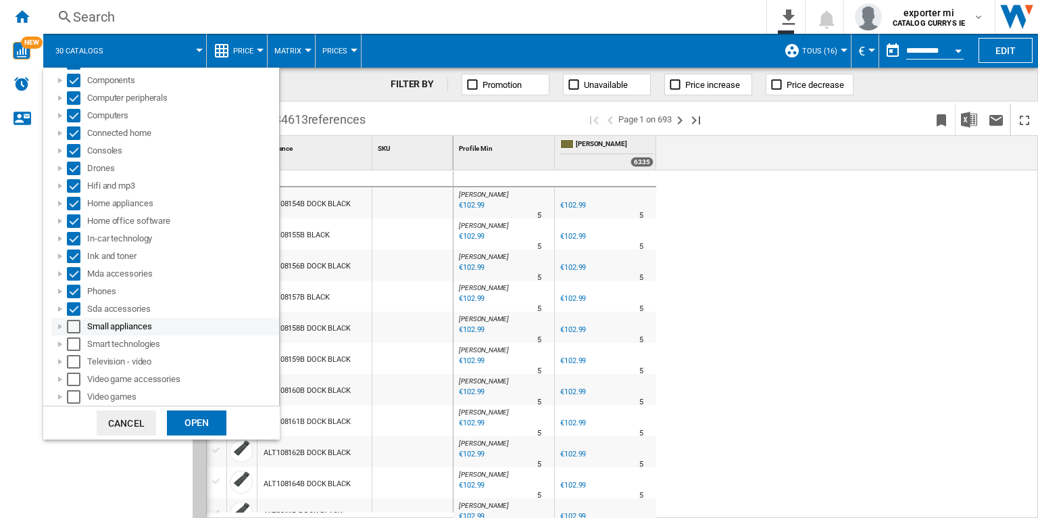
click at [76, 325] on div "Select" at bounding box center [74, 327] width 14 height 14
click at [77, 346] on div "Select" at bounding box center [74, 344] width 14 height 14
click at [76, 356] on div "Select" at bounding box center [74, 362] width 14 height 14
click at [77, 381] on div "Select" at bounding box center [74, 379] width 14 height 14
click at [77, 395] on div "Select" at bounding box center [74, 397] width 14 height 14
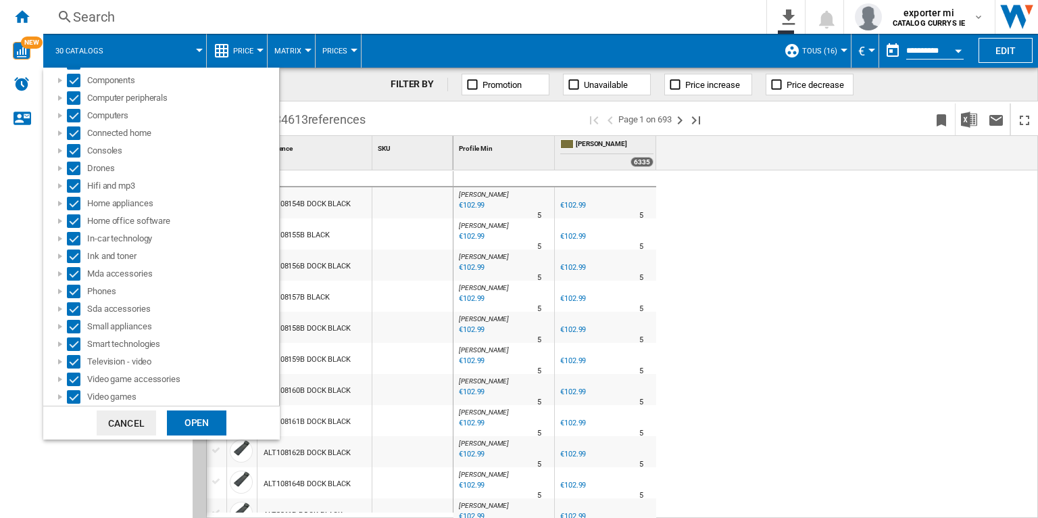
click at [207, 417] on div "Open" at bounding box center [196, 422] width 59 height 25
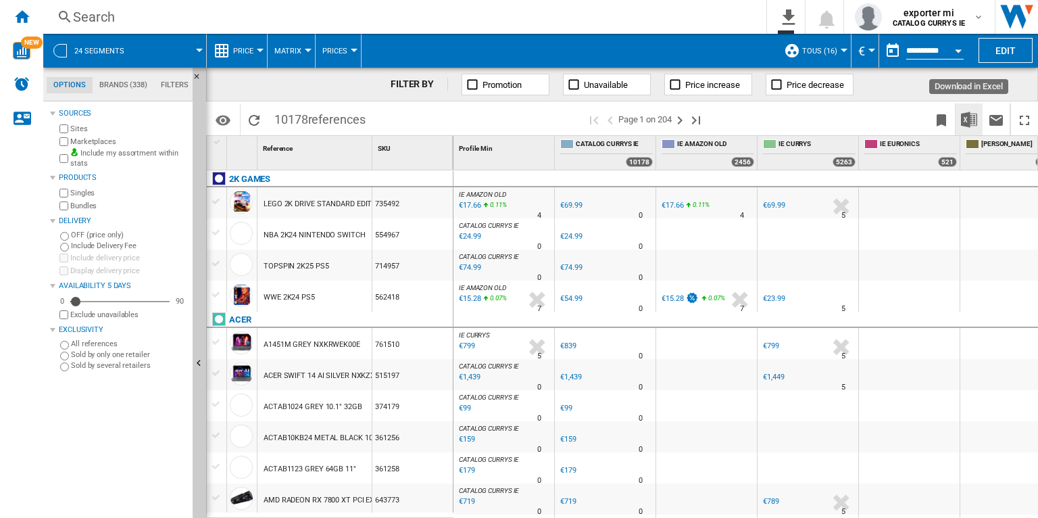
click at [970, 127] on button "Download in Excel" at bounding box center [969, 119] width 27 height 32
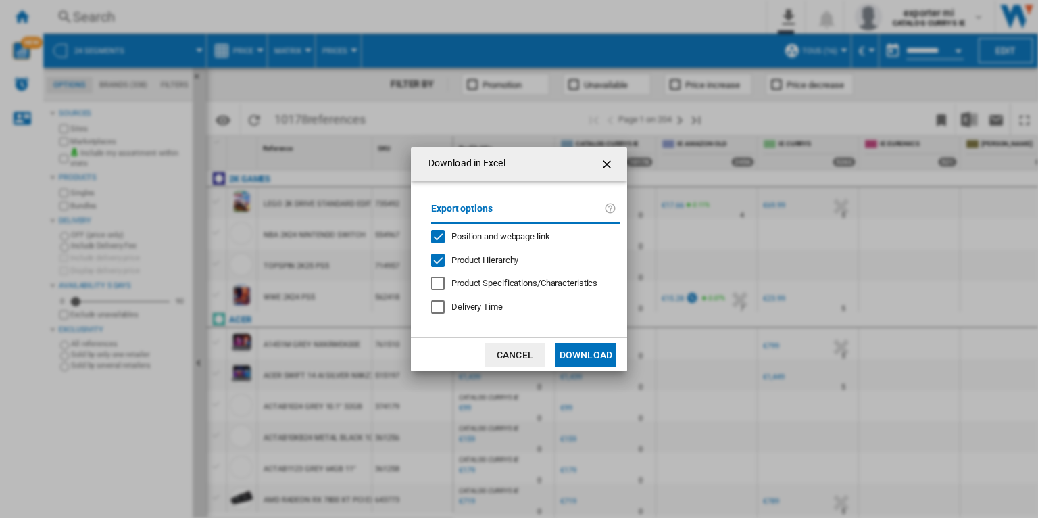
click at [504, 240] on span "Position and webpage link" at bounding box center [501, 236] width 99 height 10
click at [577, 350] on button "Download" at bounding box center [586, 355] width 61 height 24
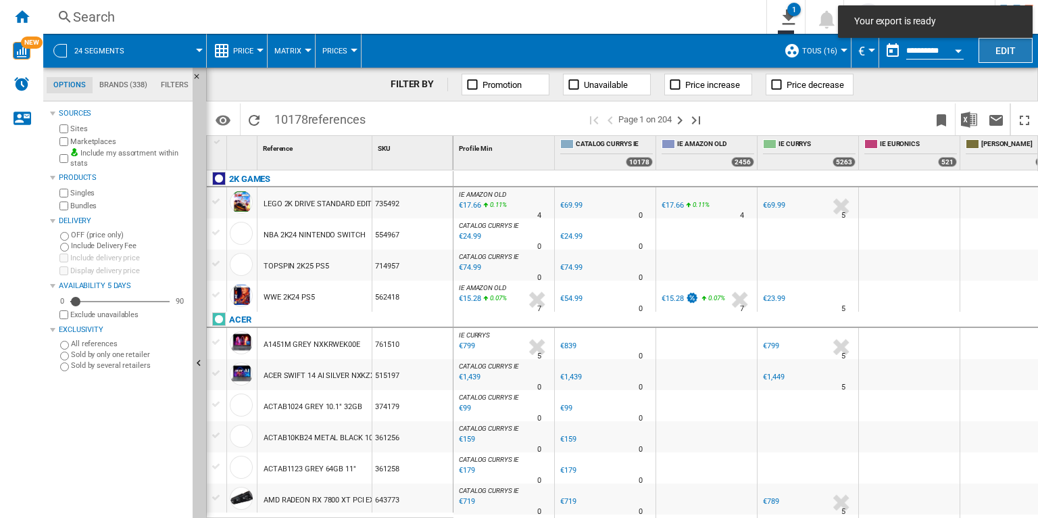
click at [1005, 51] on button "Edit" at bounding box center [1006, 50] width 54 height 25
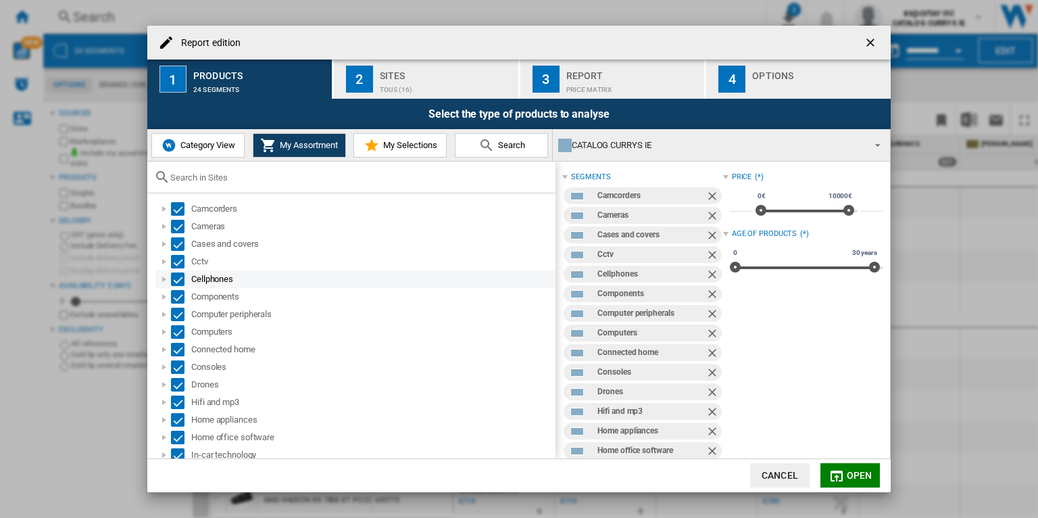
click at [272, 279] on div "Cellphones" at bounding box center [372, 279] width 362 height 14
click at [163, 277] on div "Report edition ..." at bounding box center [165, 279] width 14 height 14
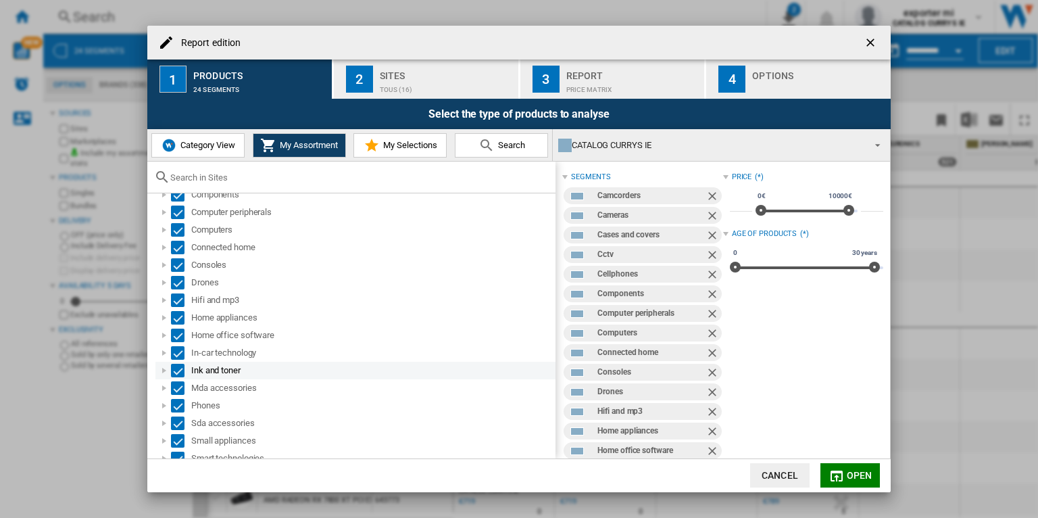
scroll to position [105, 0]
